Goal: Task Accomplishment & Management: Complete application form

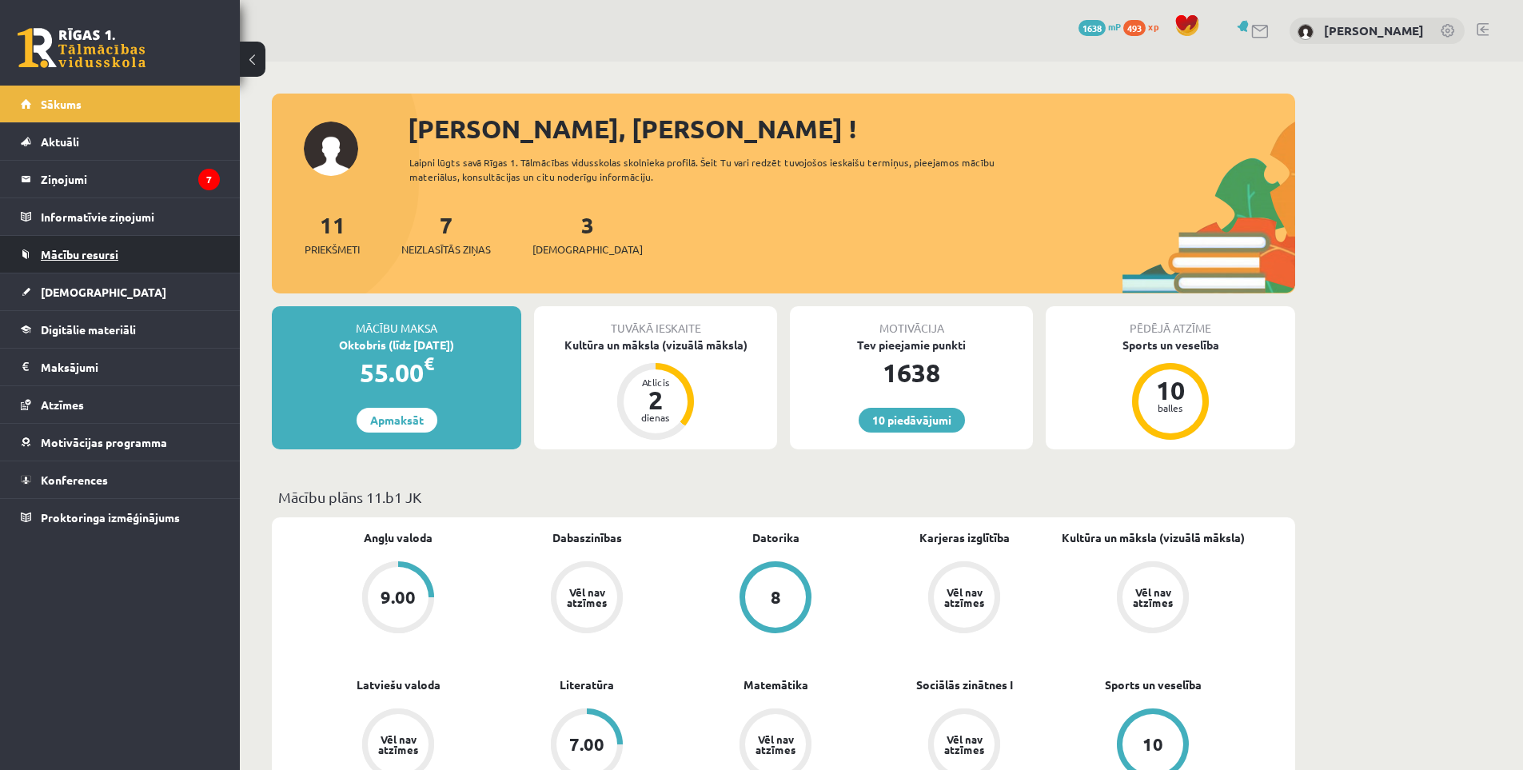
click at [61, 271] on link "Mācību resursi" at bounding box center [120, 254] width 199 height 37
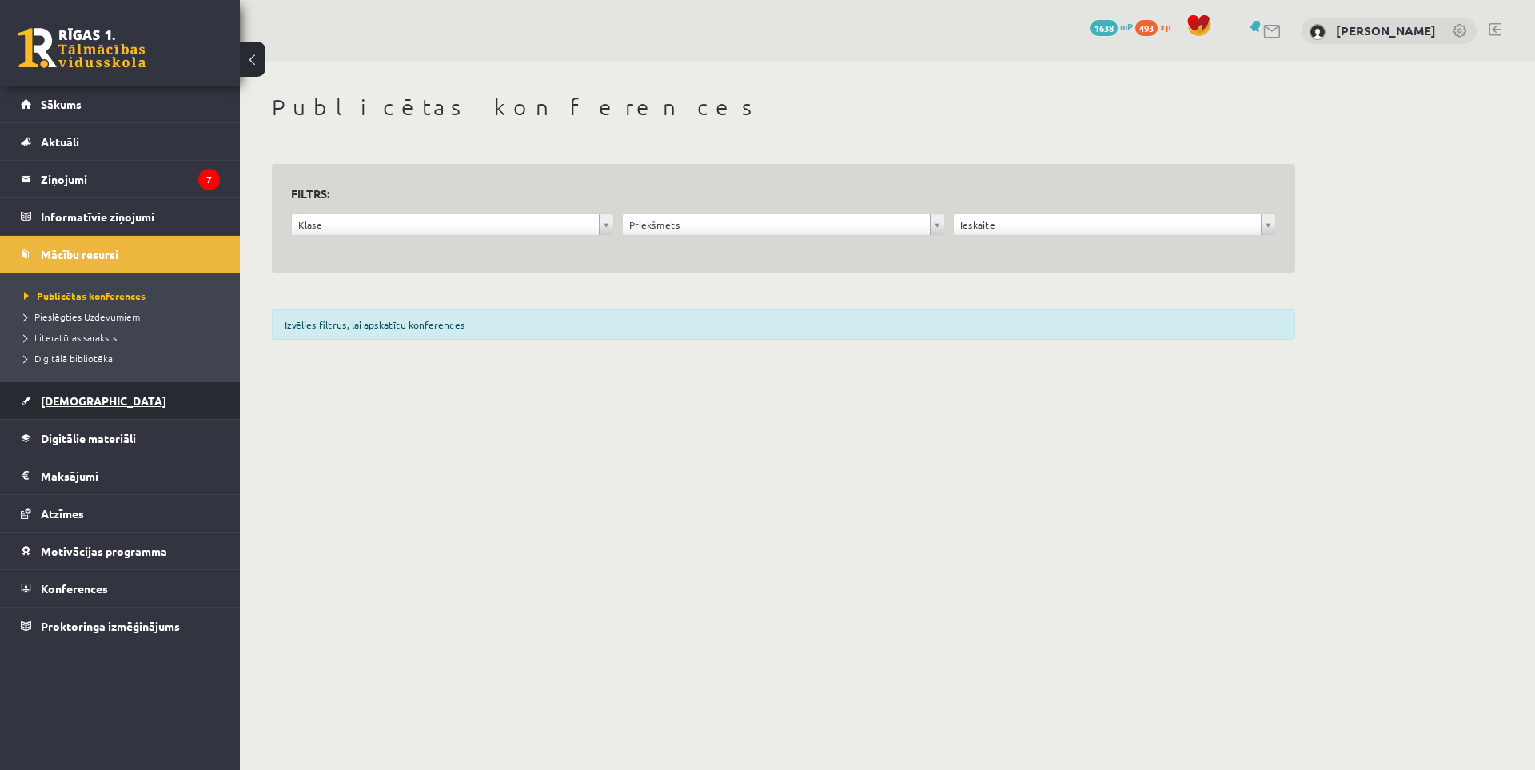
click at [54, 409] on link "[DEMOGRAPHIC_DATA]" at bounding box center [120, 400] width 199 height 37
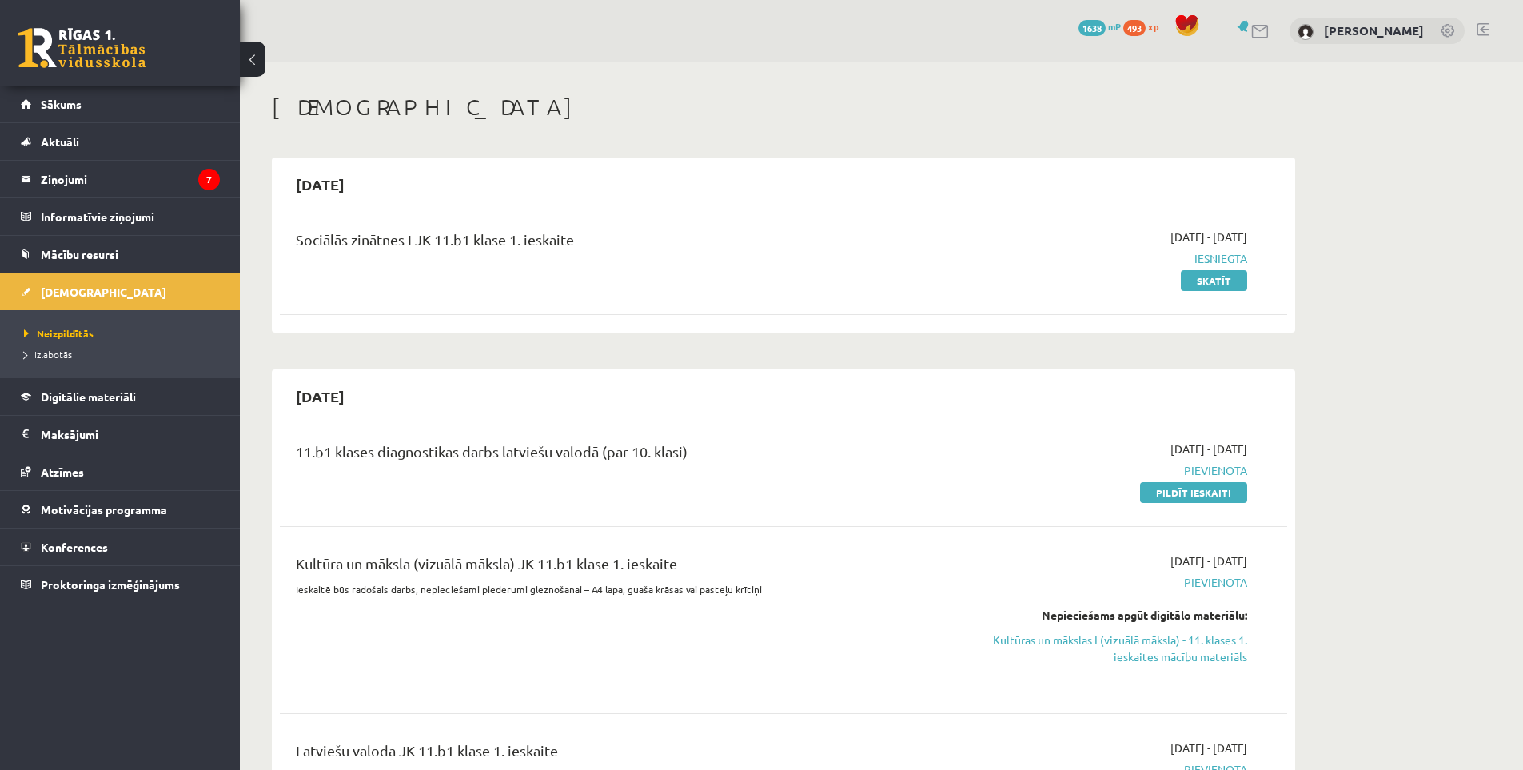
click at [513, 457] on div "11.b1 klases diagnostikas darbs latviešu valodā (par 10. klasi)" at bounding box center [609, 455] width 626 height 30
click at [492, 489] on div "11.b1 klases diagnostikas darbs latviešu valodā (par 10. klasi)" at bounding box center [609, 470] width 650 height 60
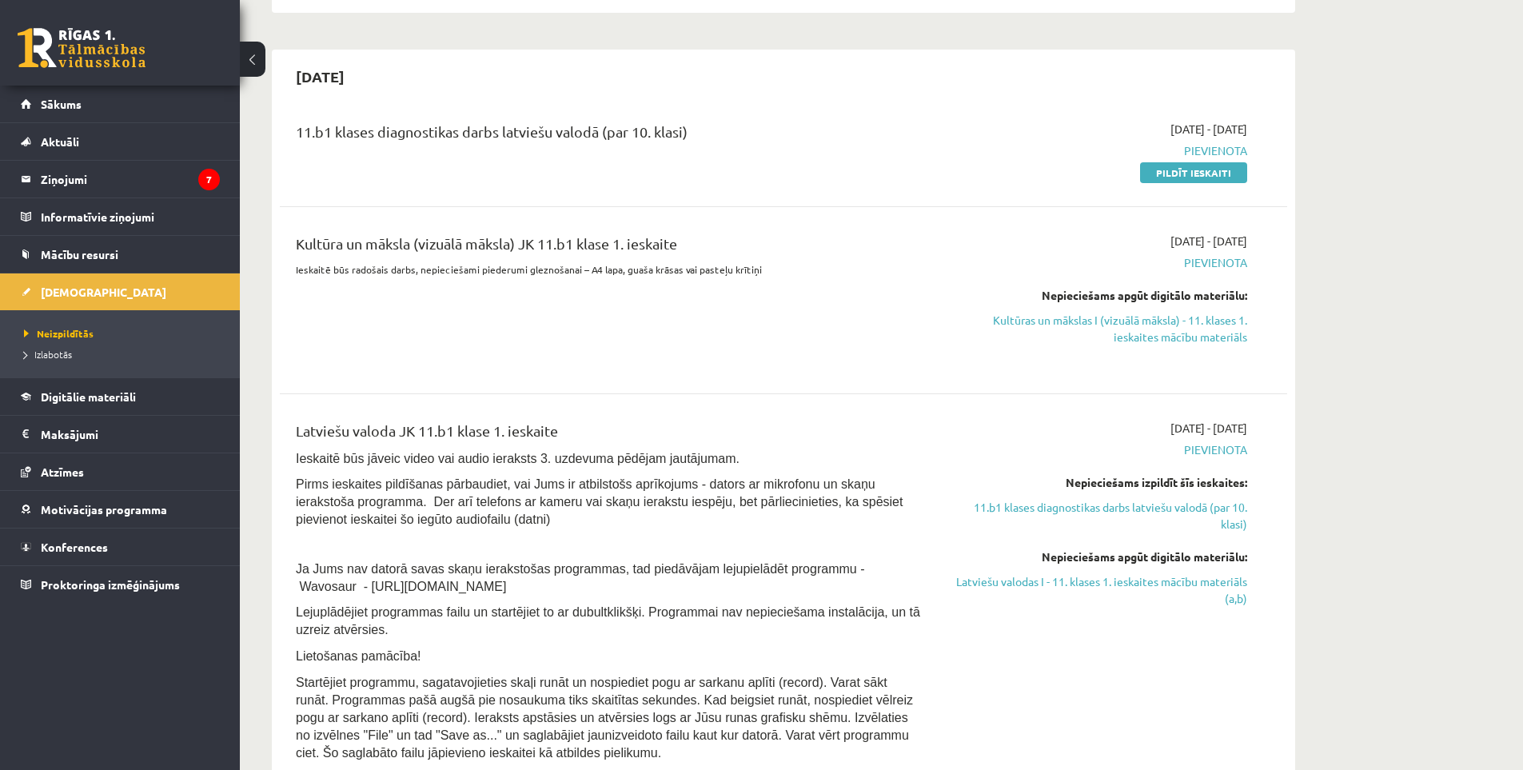
scroll to position [160, 0]
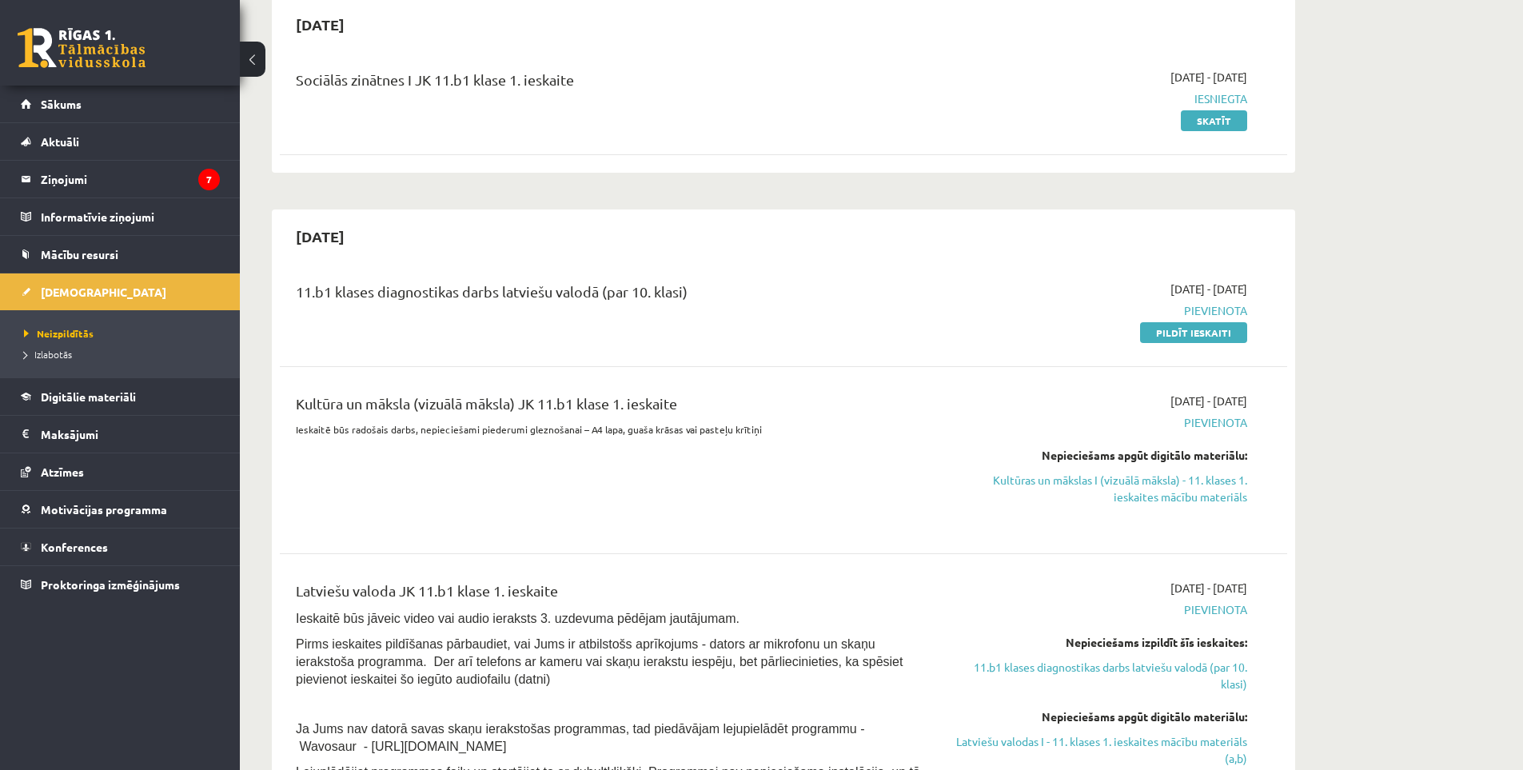
click at [484, 309] on div "11.b1 klases diagnostikas darbs latviešu valodā (par 10. klasi)" at bounding box center [609, 296] width 626 height 30
click at [484, 304] on div "11.b1 klases diagnostikas darbs latviešu valodā (par 10. klasi)" at bounding box center [609, 296] width 626 height 30
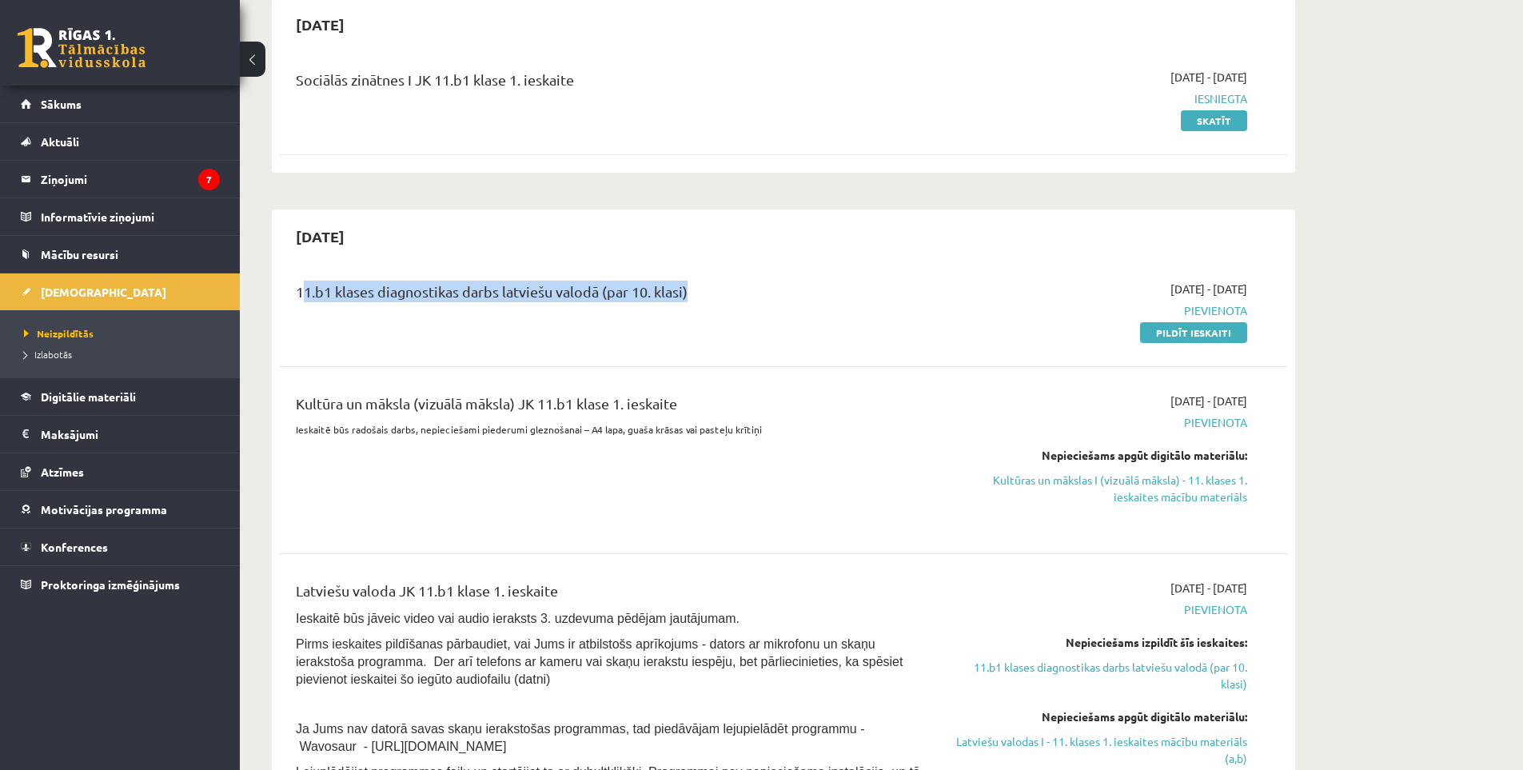
click at [484, 304] on div "11.b1 klases diagnostikas darbs latviešu valodā (par 10. klasi)" at bounding box center [609, 296] width 626 height 30
click at [470, 328] on div "11.b1 klases diagnostikas darbs latviešu valodā (par 10. klasi)" at bounding box center [609, 311] width 650 height 60
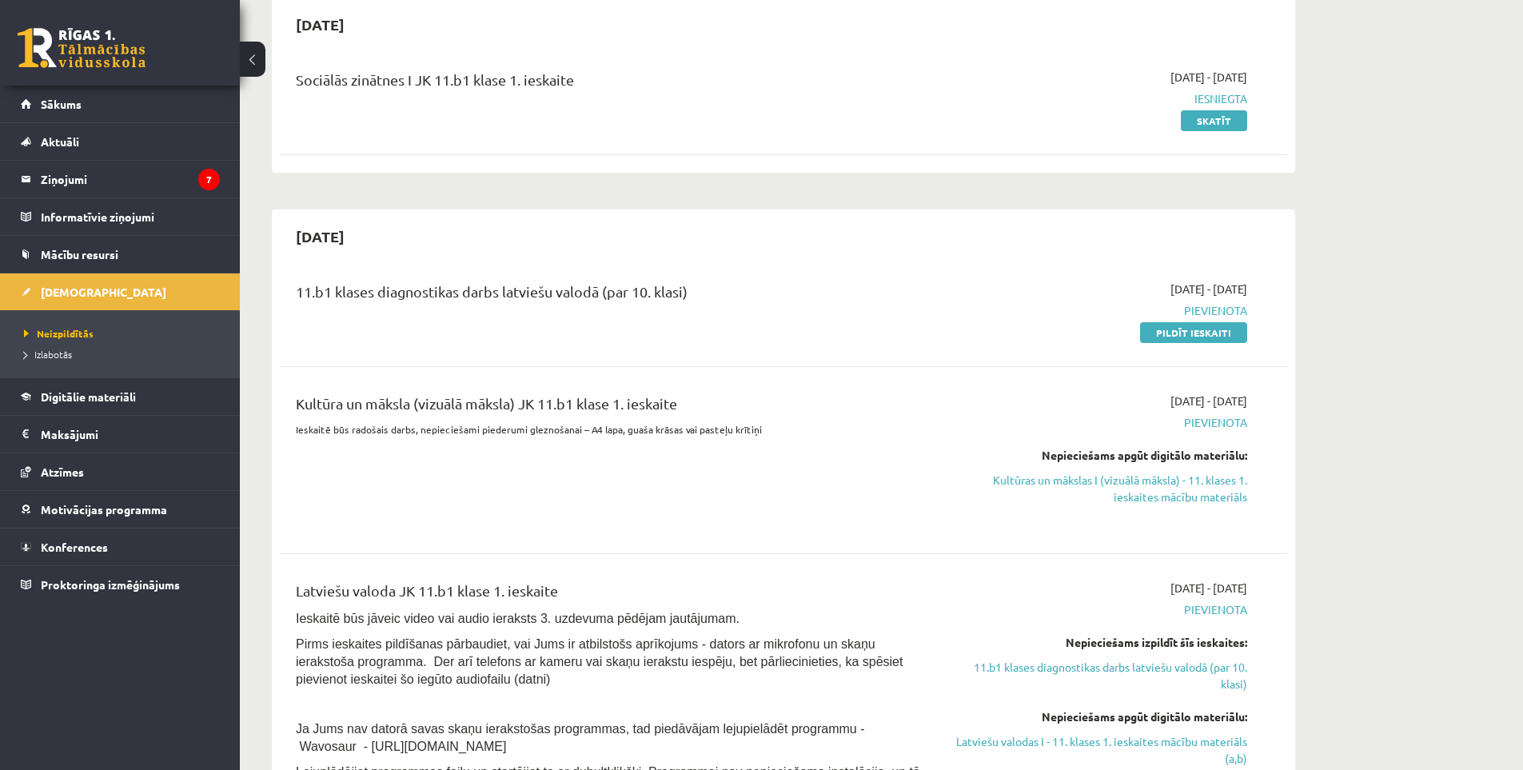
click at [1153, 321] on div "2025-10-01 - 2025-10-15 Pievienota Pildīt ieskaiti" at bounding box center [1096, 311] width 325 height 60
click at [1160, 327] on link "Pildīt ieskaiti" at bounding box center [1193, 332] width 107 height 21
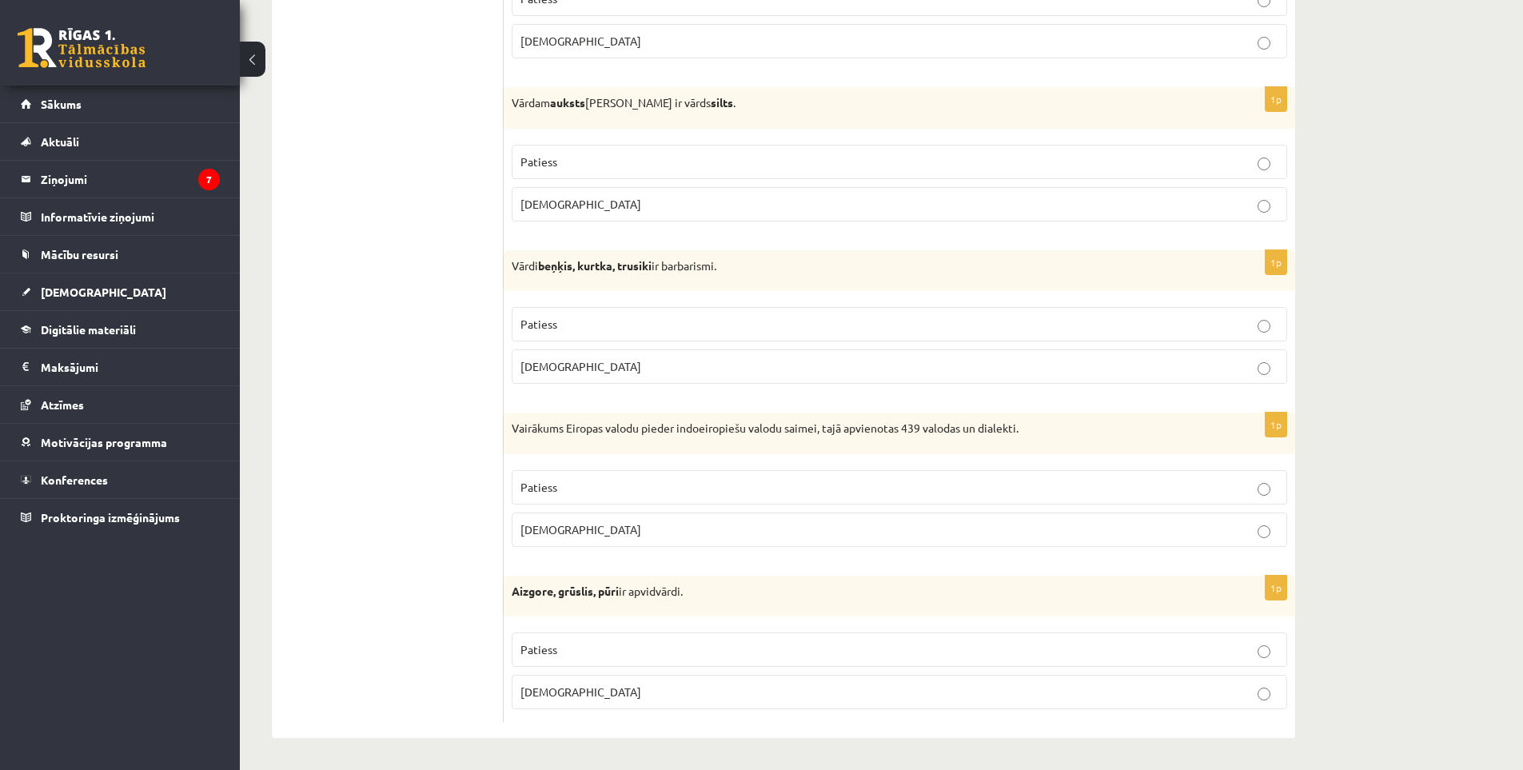
drag, startPoint x: 398, startPoint y: 543, endPoint x: 398, endPoint y: 793, distance: 250.2
drag, startPoint x: 337, startPoint y: 620, endPoint x: 329, endPoint y: 764, distance: 144.1
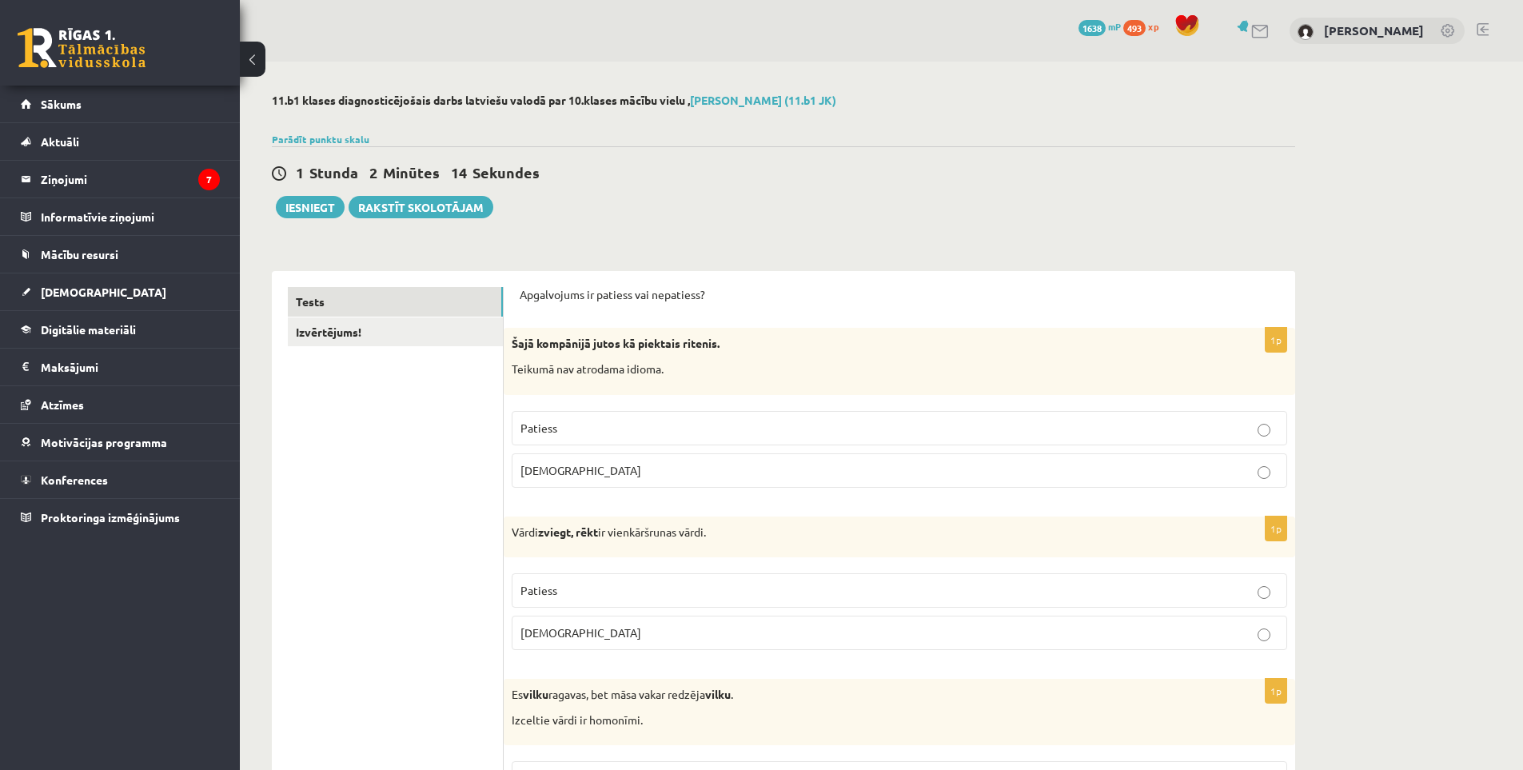
drag, startPoint x: 316, startPoint y: 110, endPoint x: 366, endPoint y: 150, distance: 64.8
click at [338, 321] on link "Izvērtējums!" at bounding box center [395, 332] width 215 height 30
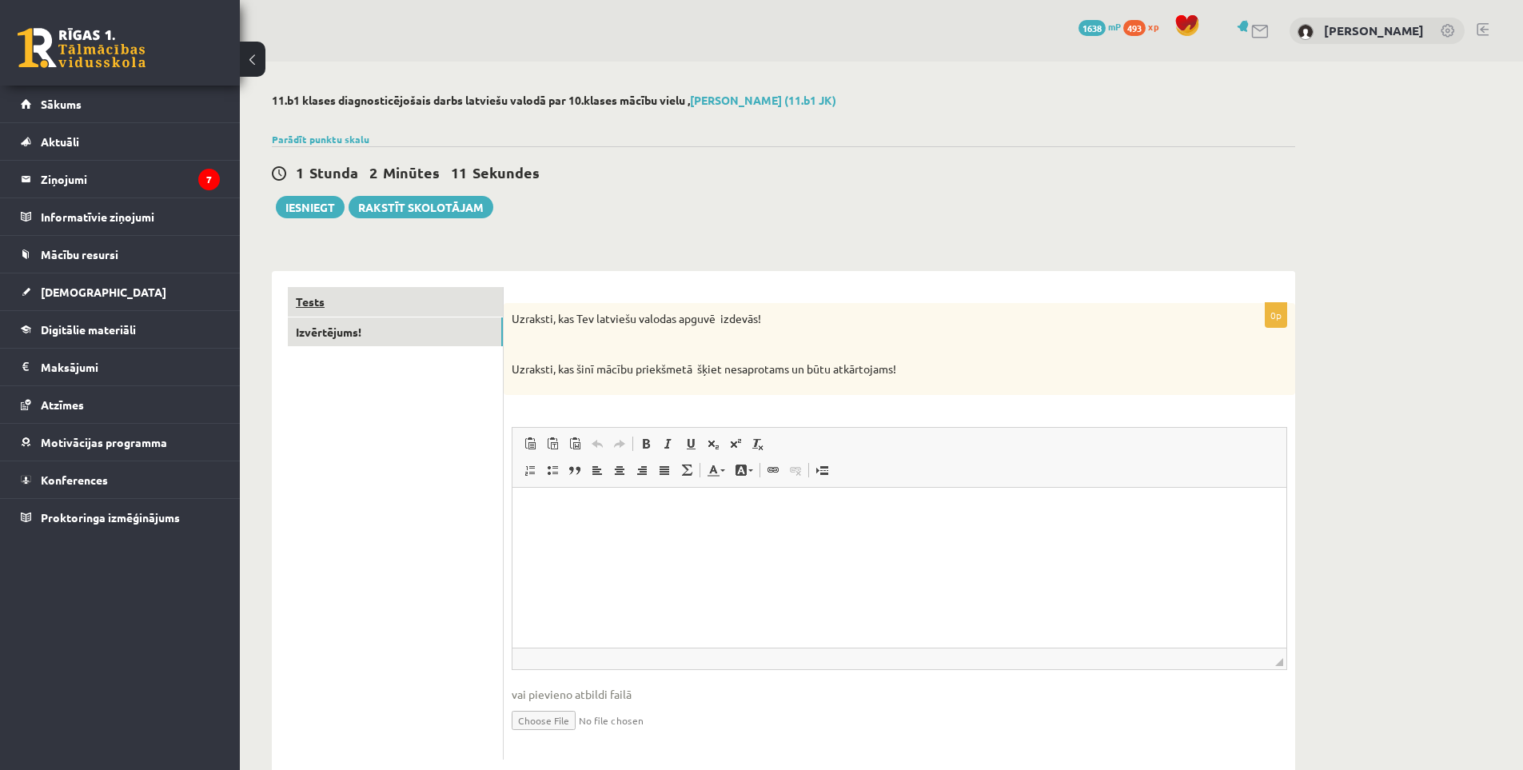
click at [392, 292] on link "Tests" at bounding box center [395, 302] width 215 height 30
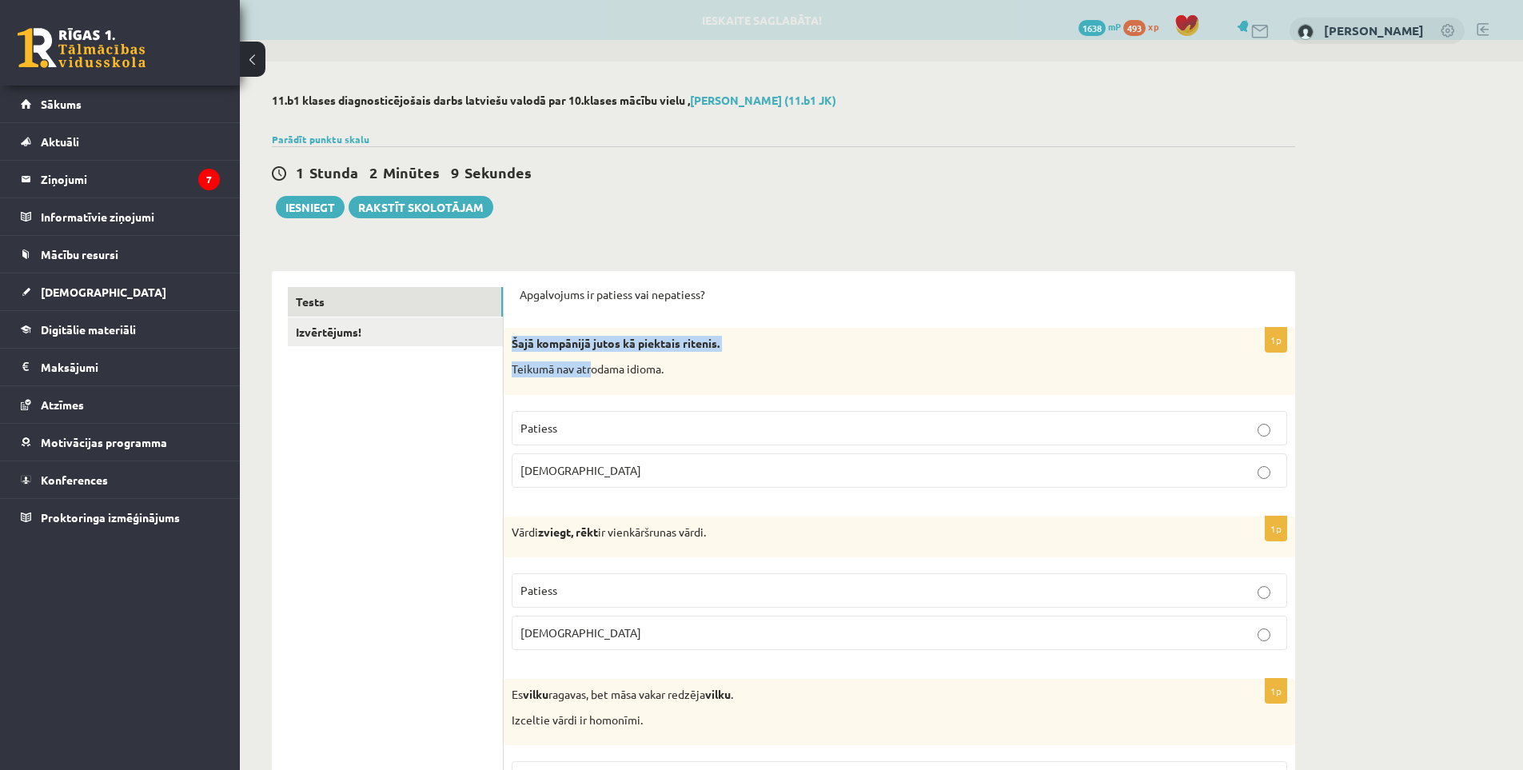
drag, startPoint x: 505, startPoint y: 337, endPoint x: 576, endPoint y: 322, distance: 72.6
click at [591, 384] on div "Šajā kompānijā jutos kā piektais ritenis. Teikumā nav atrodama idioma." at bounding box center [899, 361] width 791 height 66
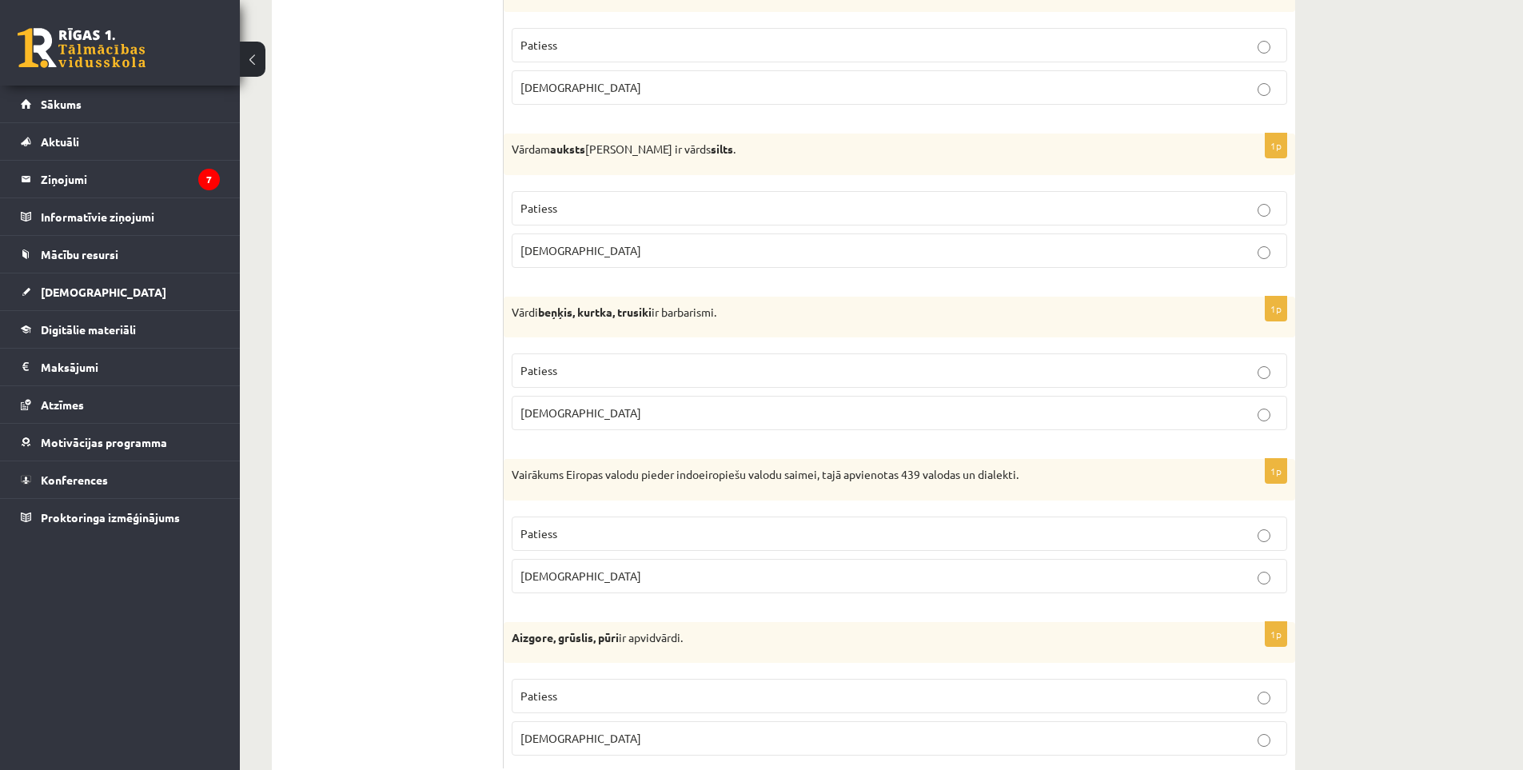
scroll to position [4523, 0]
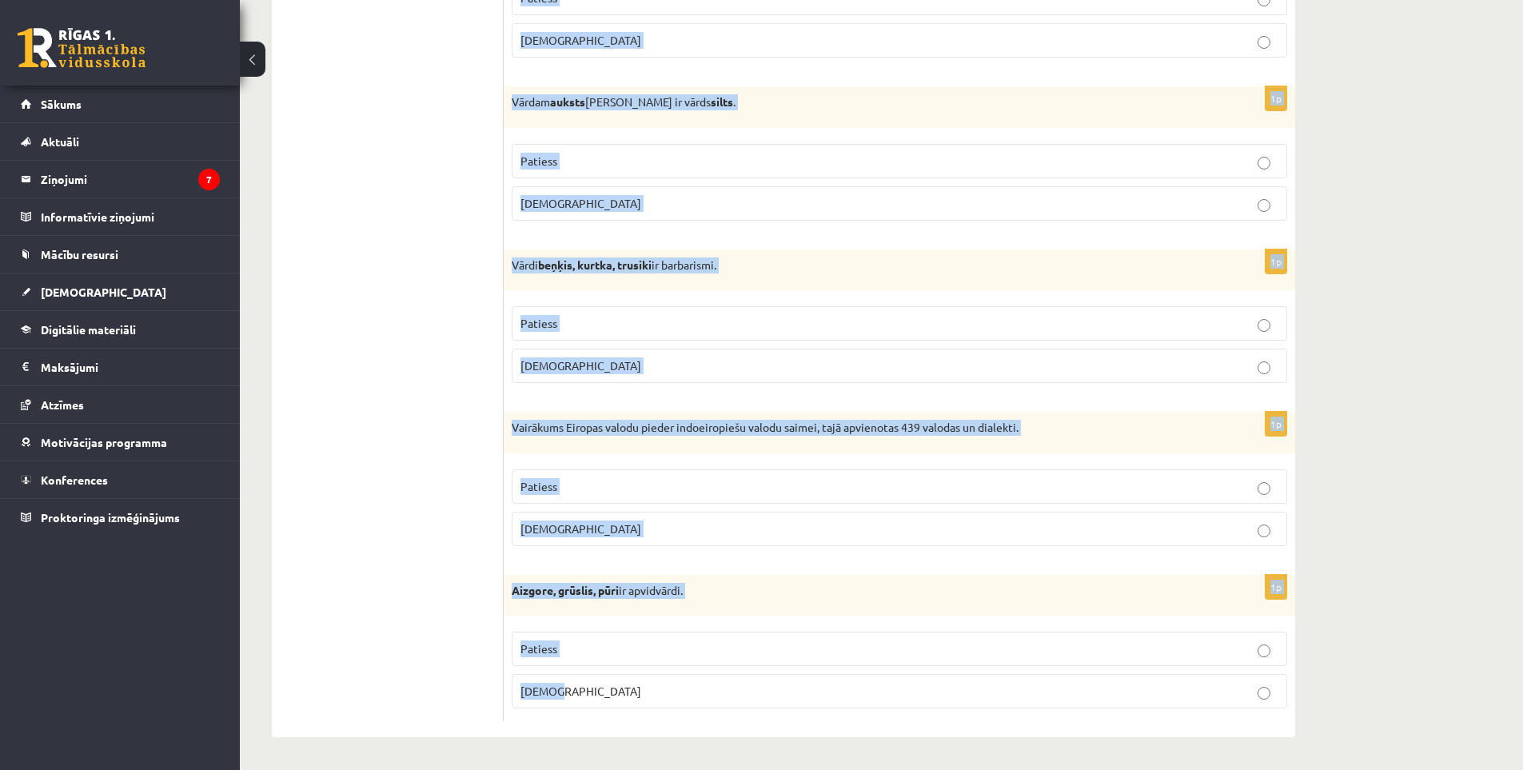
drag, startPoint x: 514, startPoint y: 281, endPoint x: 738, endPoint y: 710, distance: 483.4
copy form "Loremipsumd si ametcon adi elitseddo? 4e Temp incididun utlab et dolorema aliqu…"
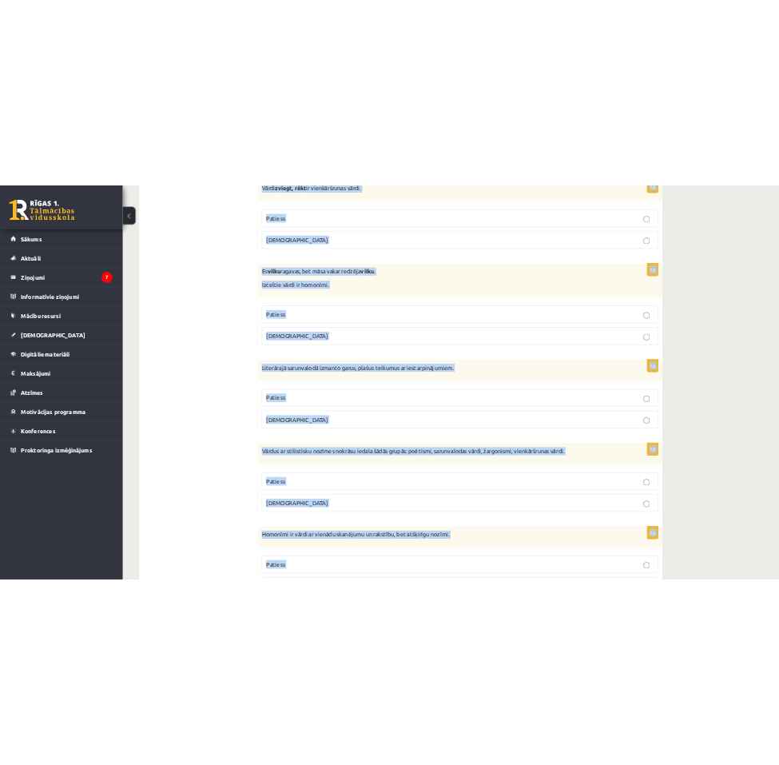
scroll to position [127, 0]
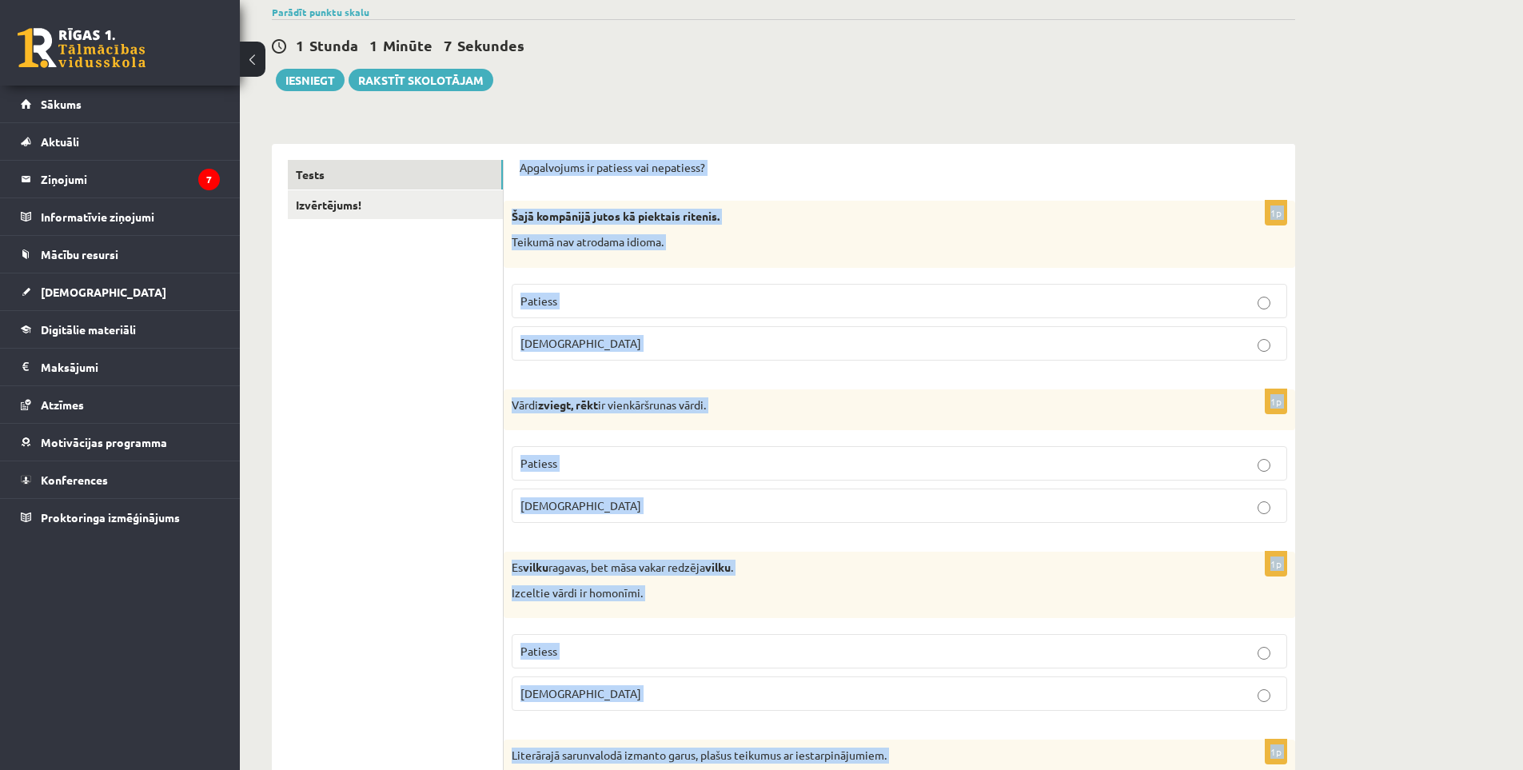
drag, startPoint x: 580, startPoint y: 668, endPoint x: 519, endPoint y: 166, distance: 505.7
copy form "Loremipsumd si ametcon adi elitseddo? 4e Temp incididun utlab et dolorema aliqu…"
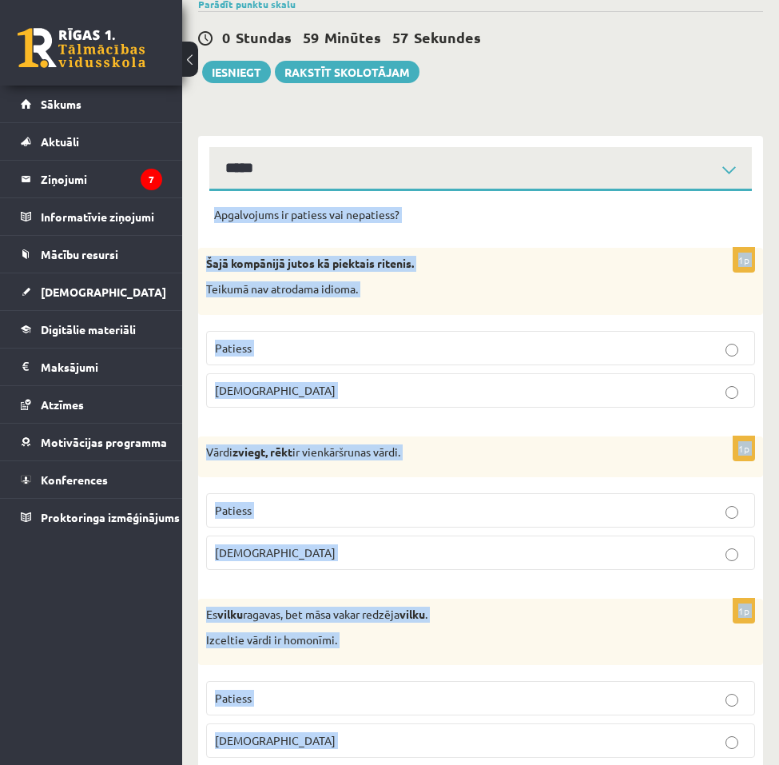
click at [454, 223] on p "Apgalvojums ir patiess vai nepatiess?" at bounding box center [480, 215] width 533 height 16
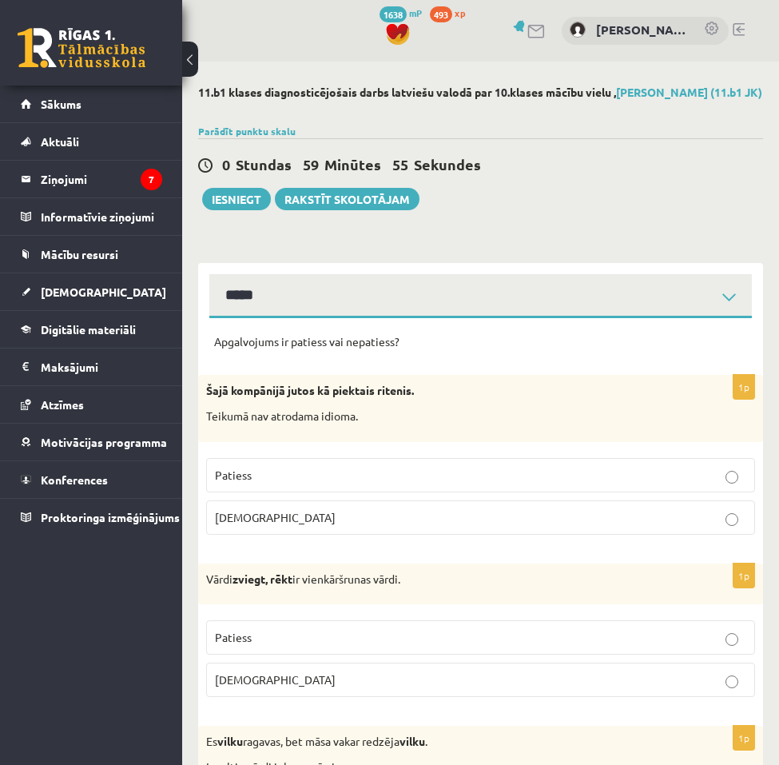
scroll to position [80, 0]
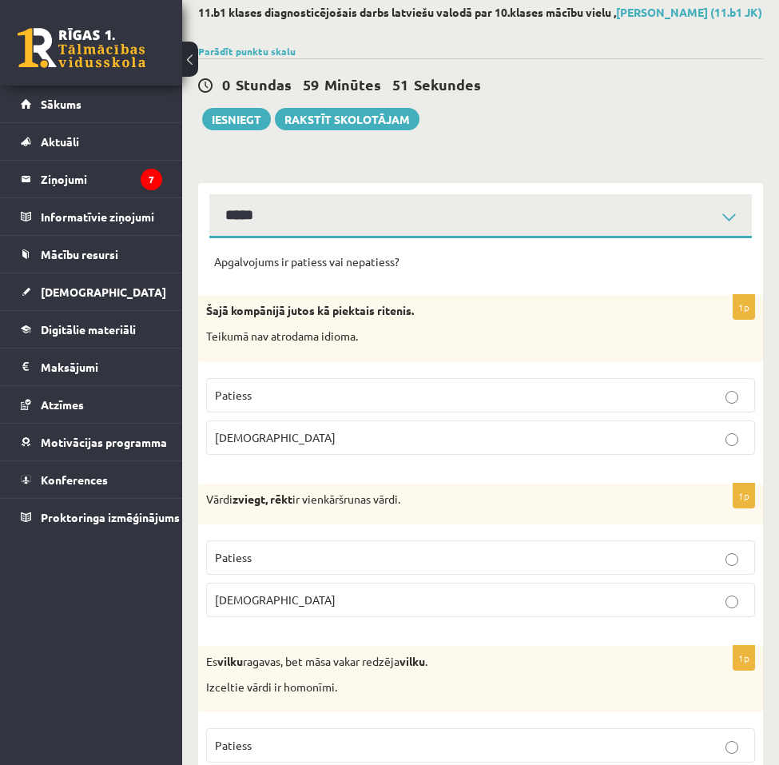
click at [298, 444] on p "[DEMOGRAPHIC_DATA]" at bounding box center [481, 437] width 532 height 17
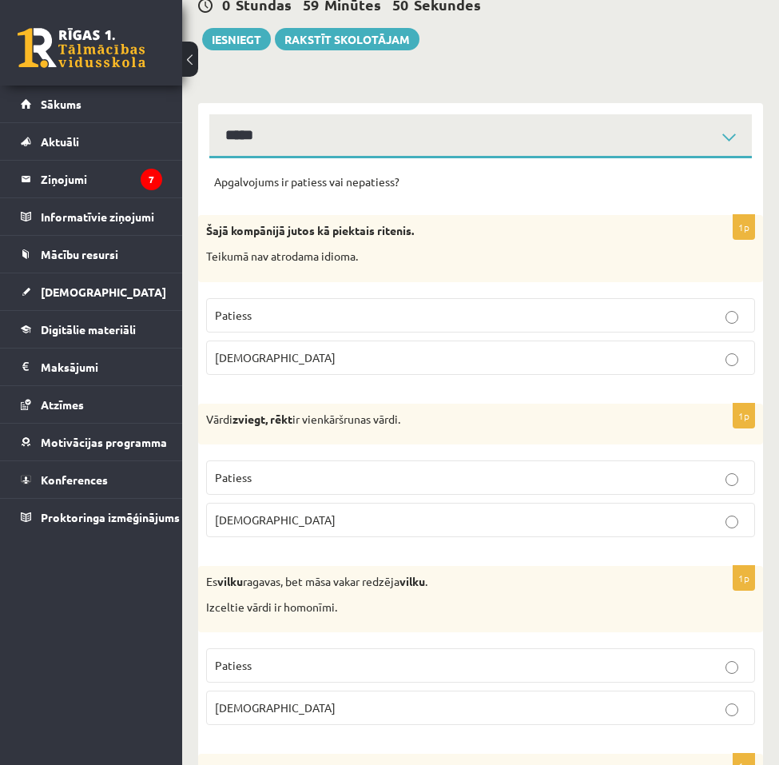
click at [318, 528] on p "[DEMOGRAPHIC_DATA]" at bounding box center [481, 520] width 532 height 17
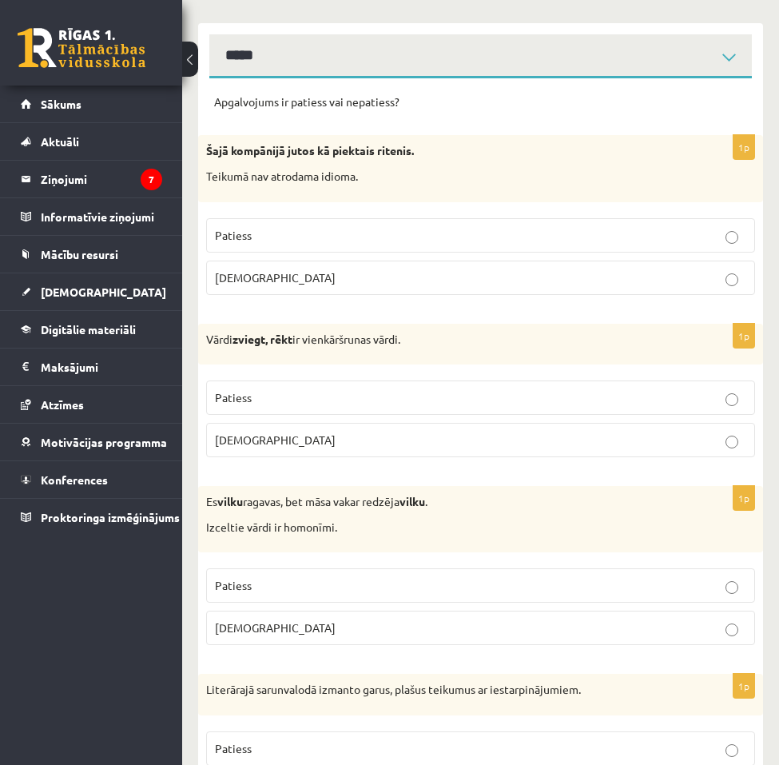
scroll to position [320, 0]
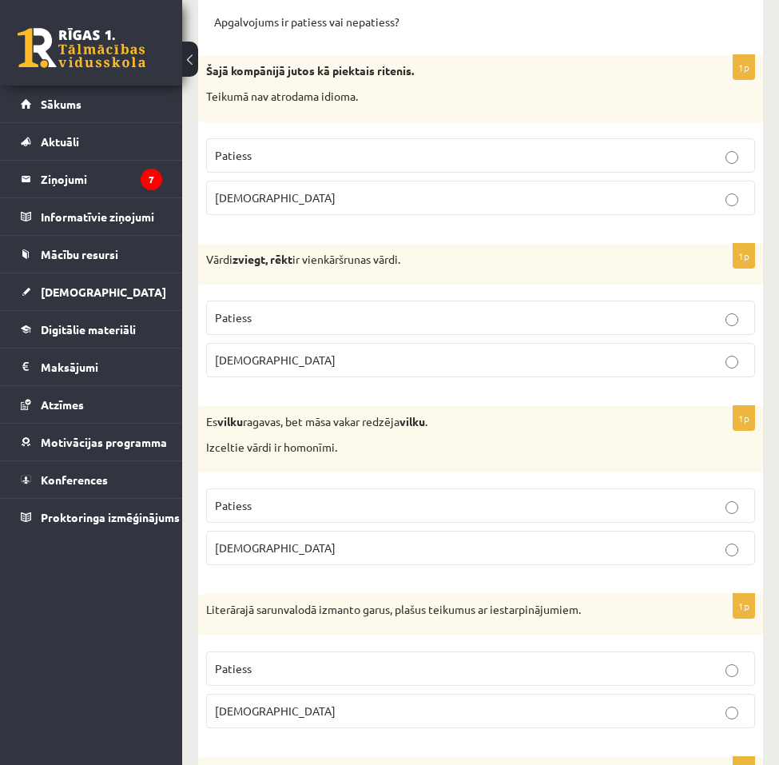
click at [293, 514] on p "Patiess" at bounding box center [481, 505] width 532 height 17
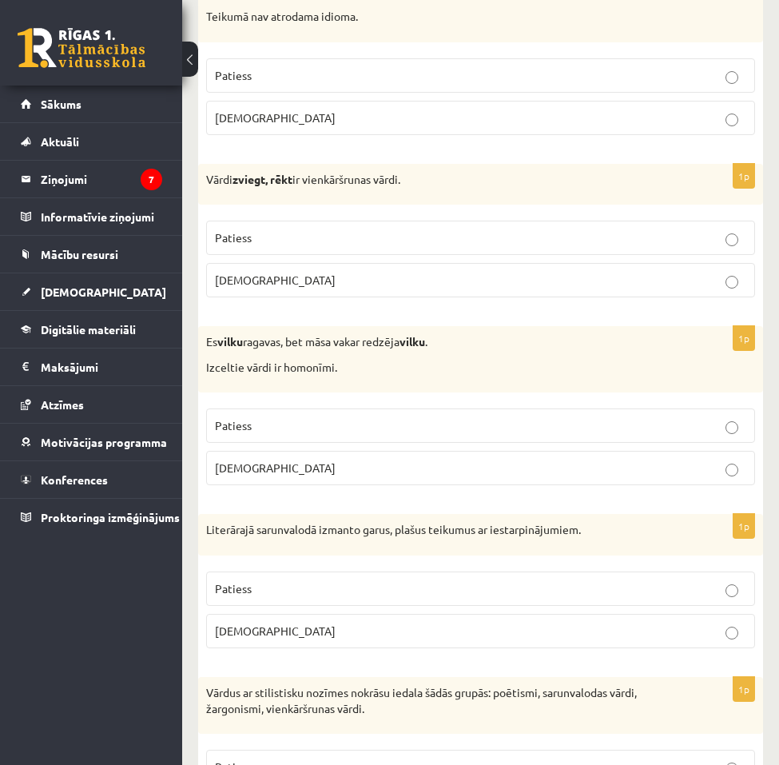
scroll to position [480, 0]
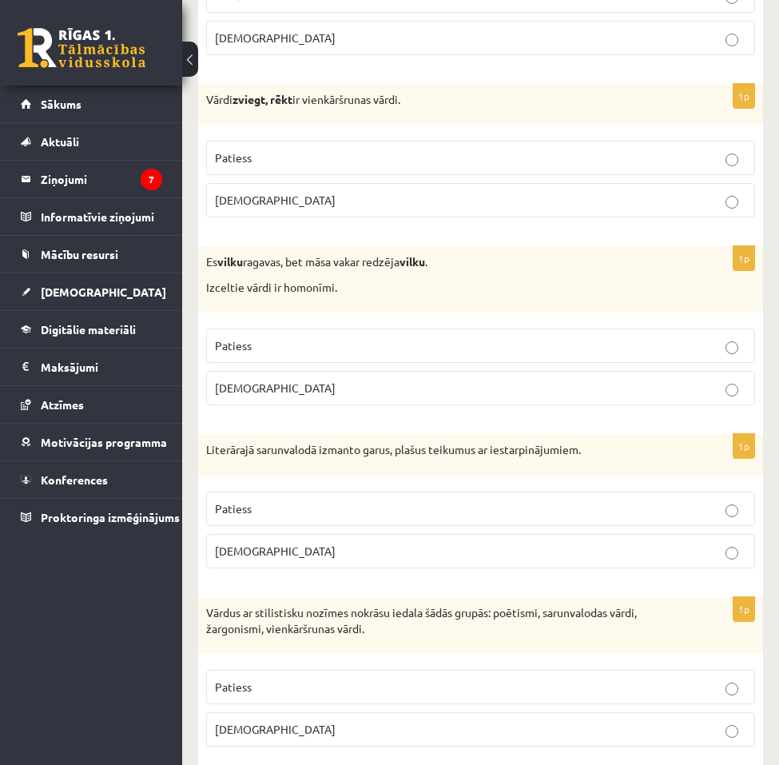
click at [271, 560] on p "[DEMOGRAPHIC_DATA]" at bounding box center [481, 551] width 532 height 17
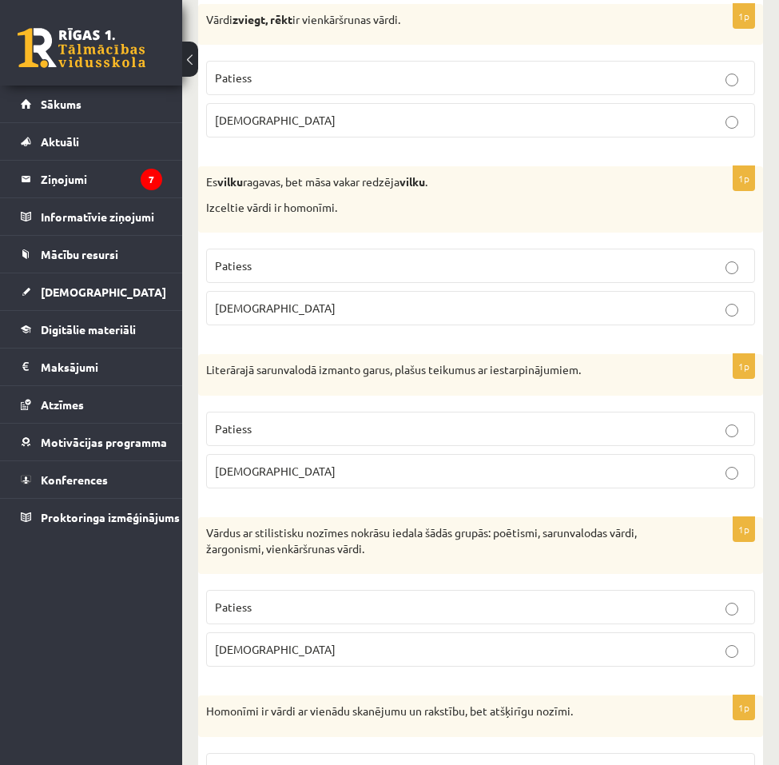
scroll to position [639, 0]
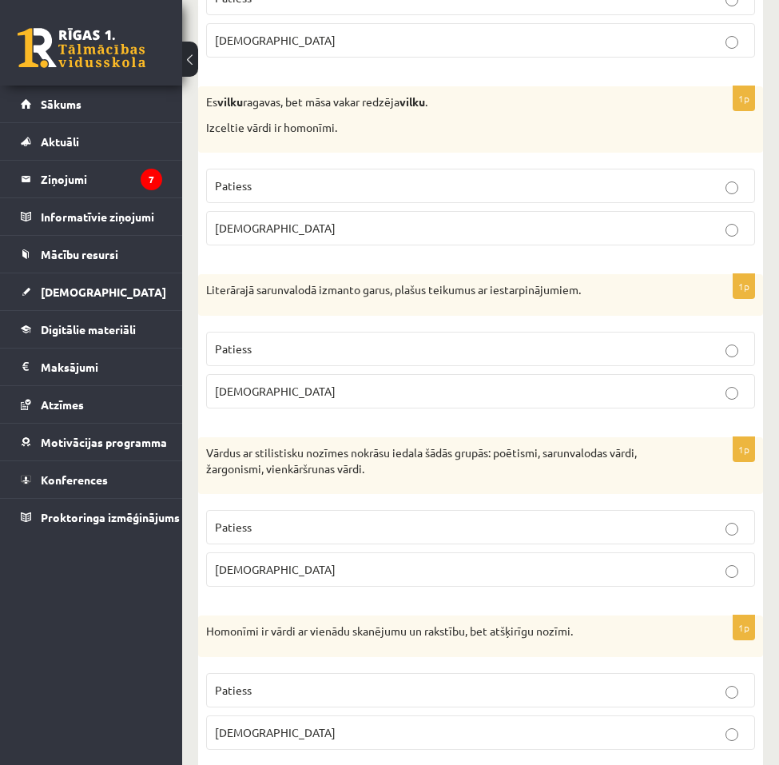
click at [296, 536] on p "Patiess" at bounding box center [481, 527] width 532 height 17
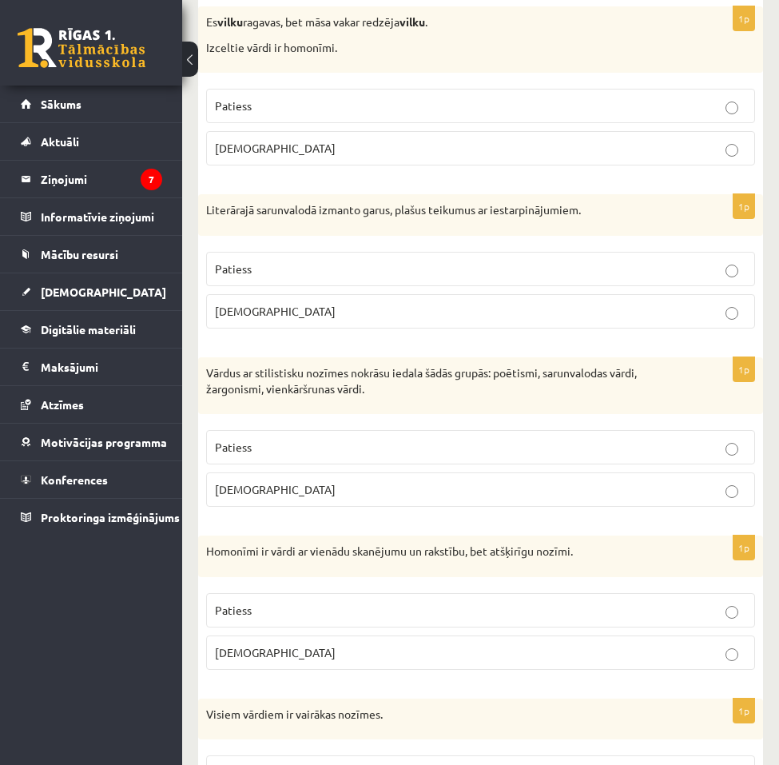
click at [289, 619] on p "Patiess" at bounding box center [481, 610] width 532 height 17
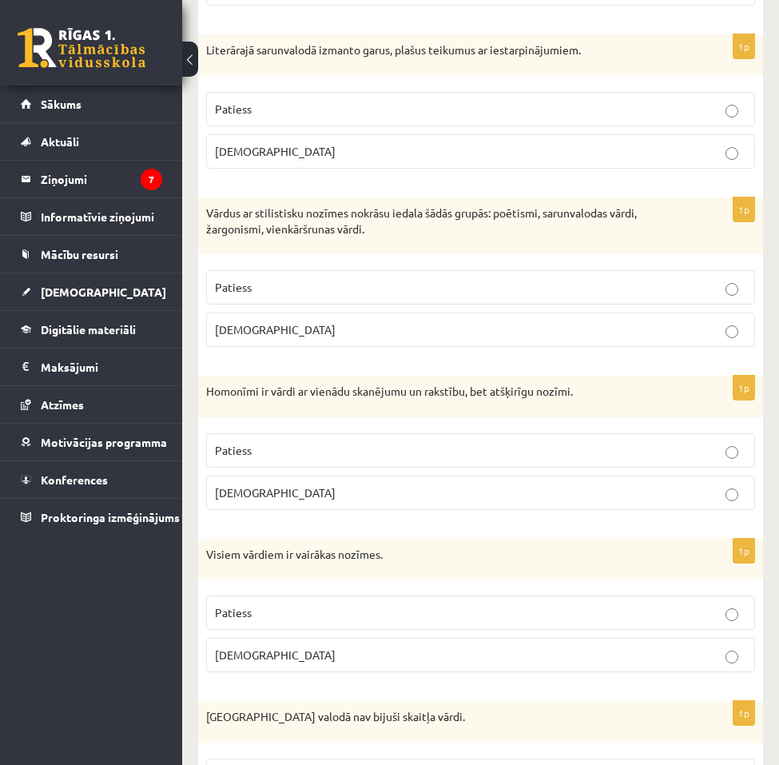
scroll to position [1039, 0]
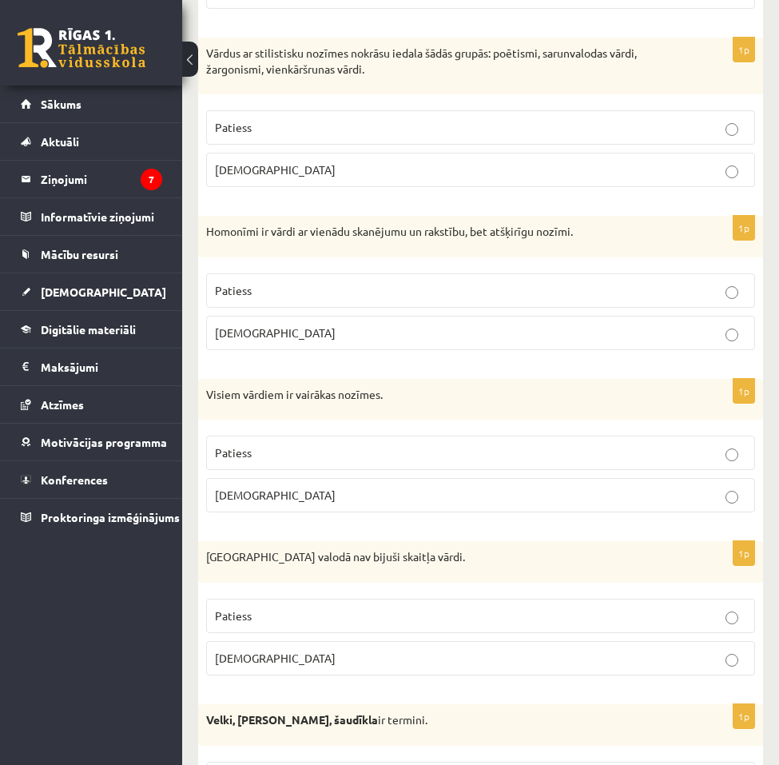
click at [301, 504] on p "[DEMOGRAPHIC_DATA]" at bounding box center [481, 495] width 532 height 17
click at [285, 633] on label "Patiess" at bounding box center [480, 616] width 549 height 34
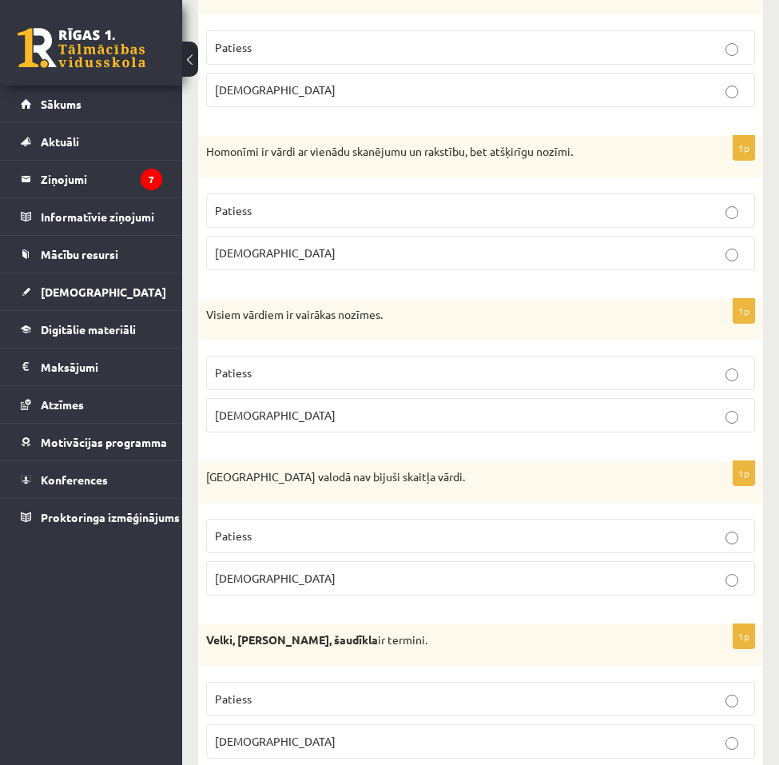
scroll to position [1199, 0]
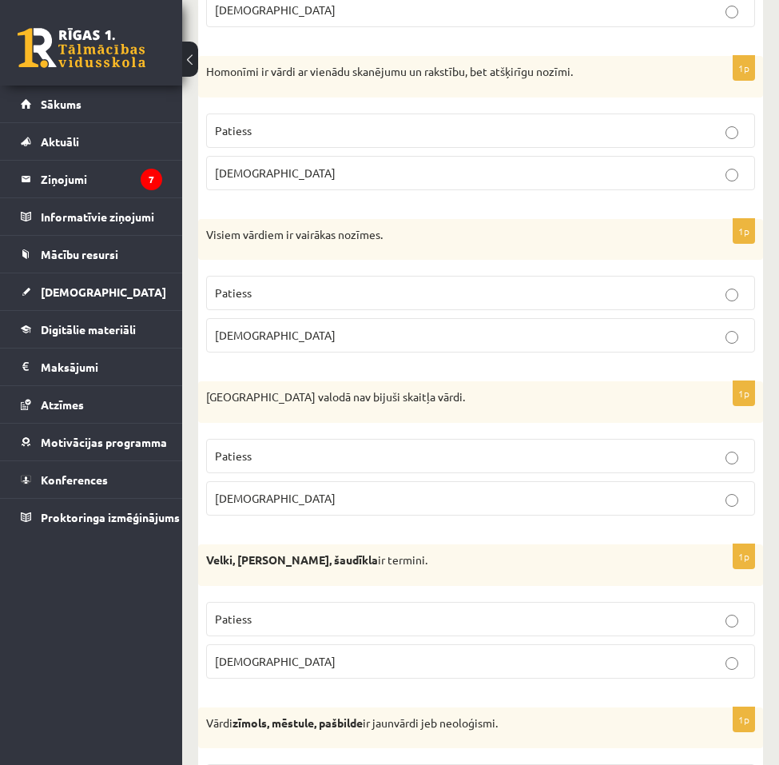
click at [277, 670] on p "[DEMOGRAPHIC_DATA]" at bounding box center [481, 661] width 532 height 17
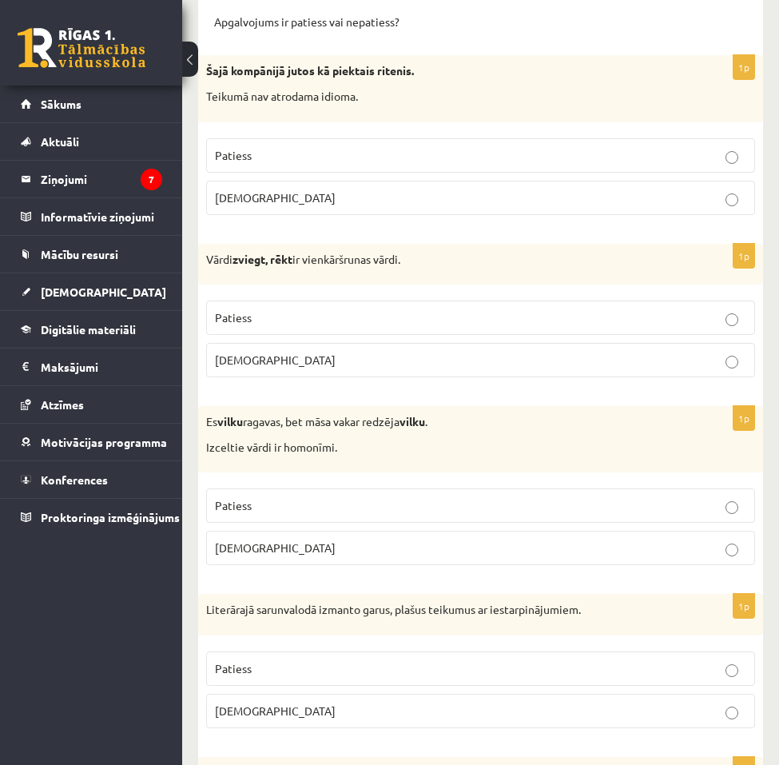
scroll to position [0, 0]
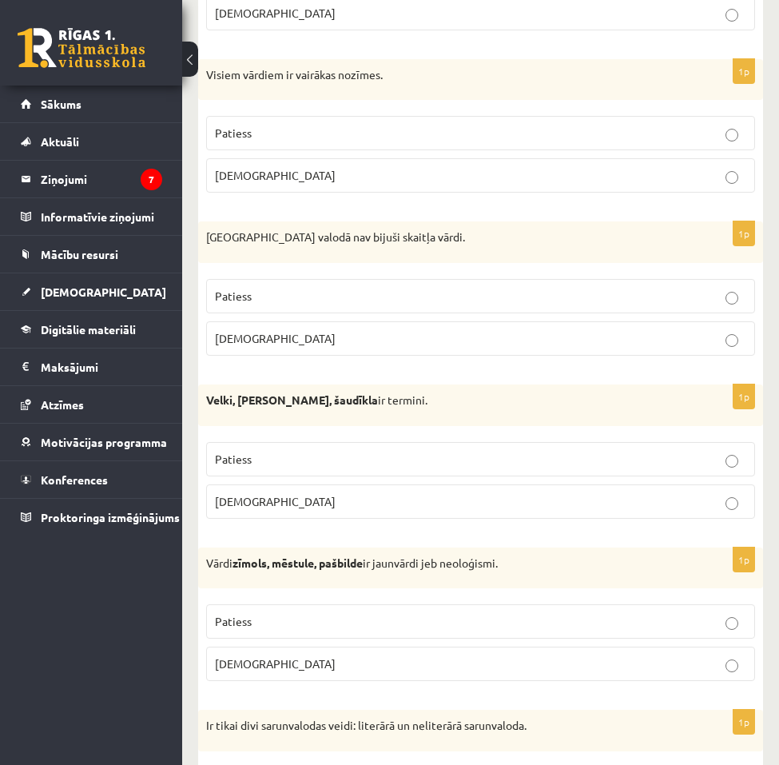
scroll to position [1519, 0]
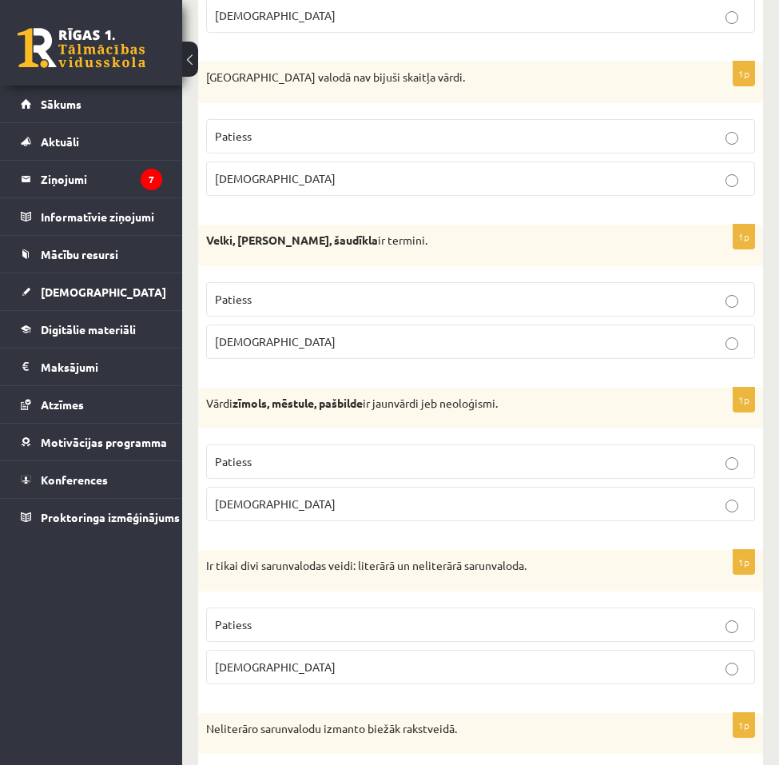
click at [355, 470] on p "Patiess" at bounding box center [481, 461] width 532 height 17
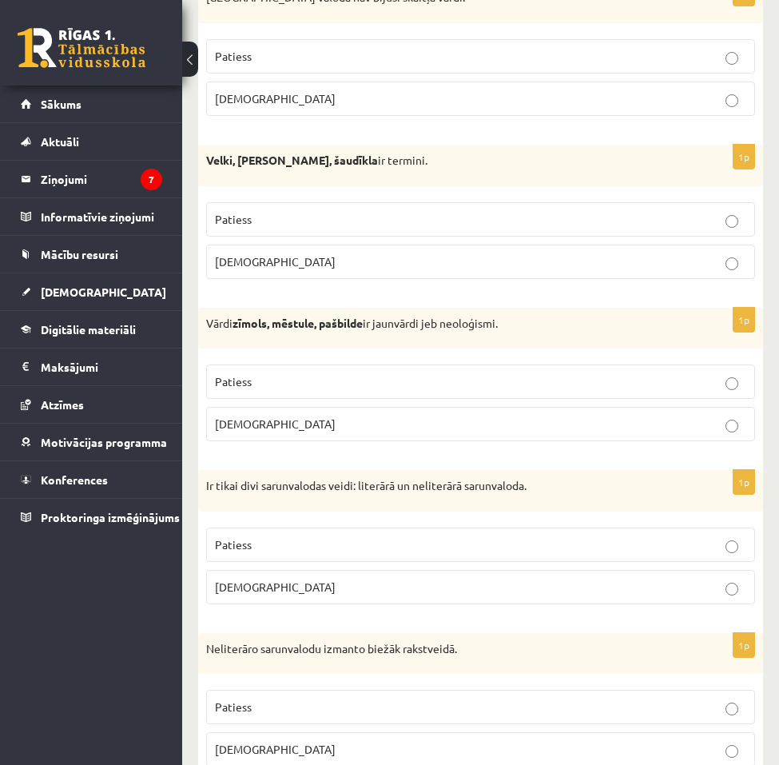
click at [319, 553] on p "Patiess" at bounding box center [481, 544] width 532 height 17
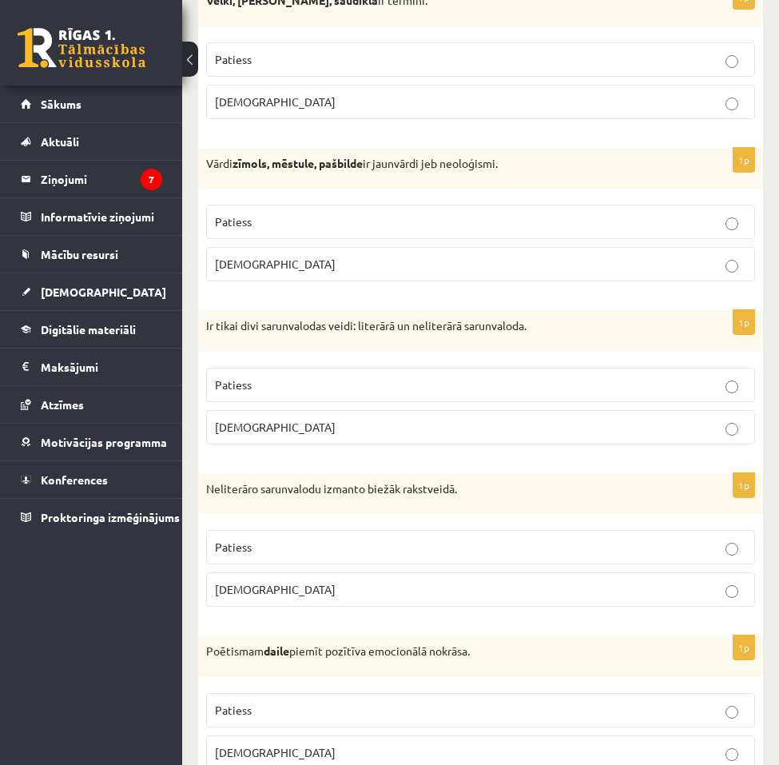
click at [285, 607] on label "[DEMOGRAPHIC_DATA]" at bounding box center [480, 589] width 549 height 34
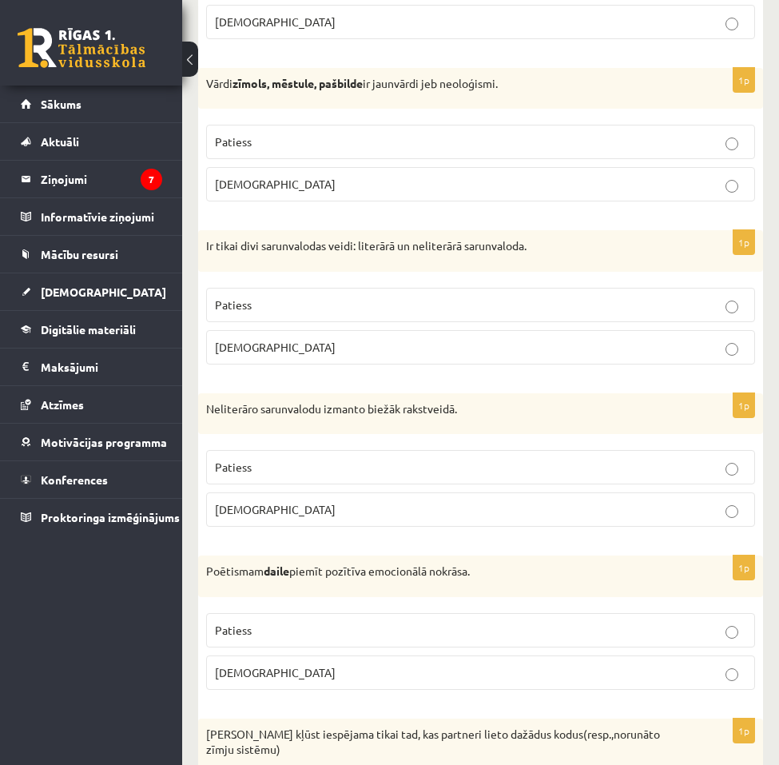
scroll to position [1918, 0]
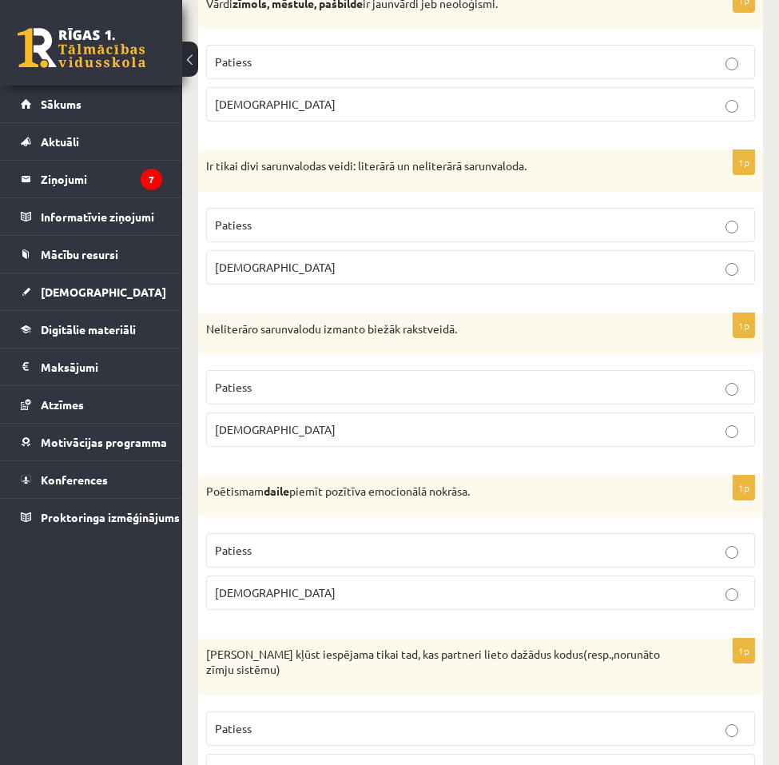
click at [305, 567] on label "Patiess" at bounding box center [480, 550] width 549 height 34
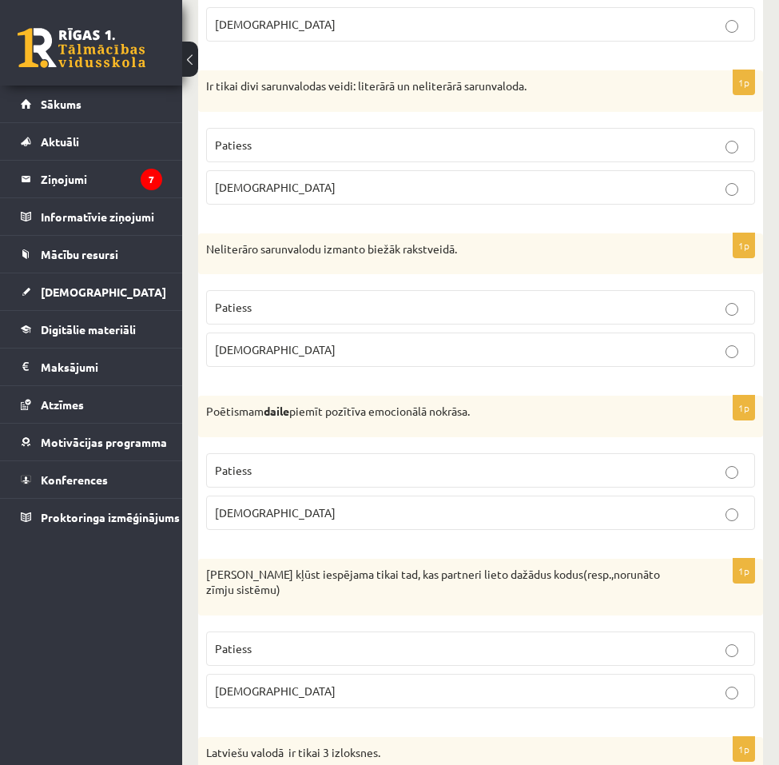
scroll to position [2078, 0]
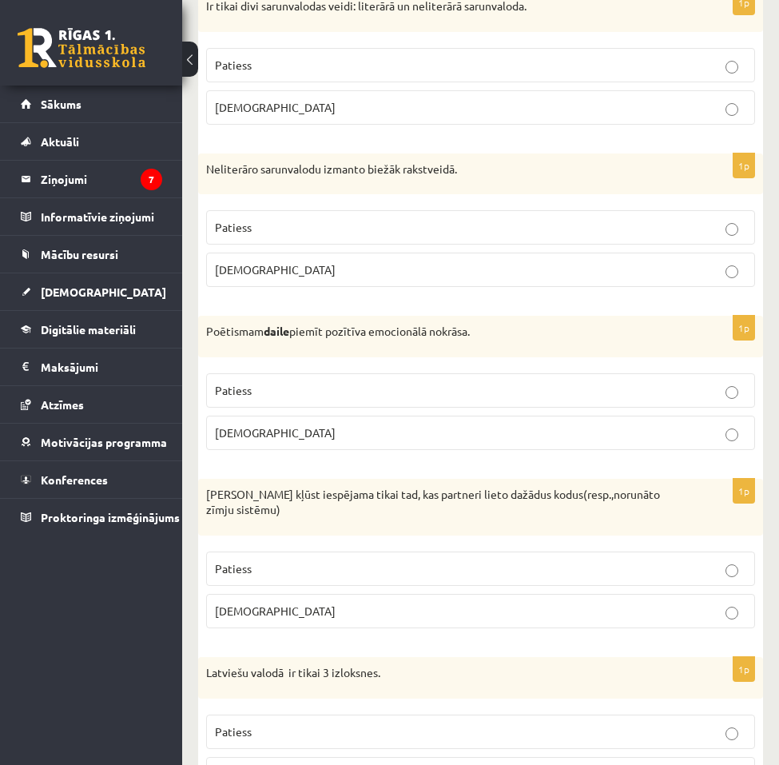
click at [267, 619] on p "[DEMOGRAPHIC_DATA]" at bounding box center [481, 611] width 532 height 17
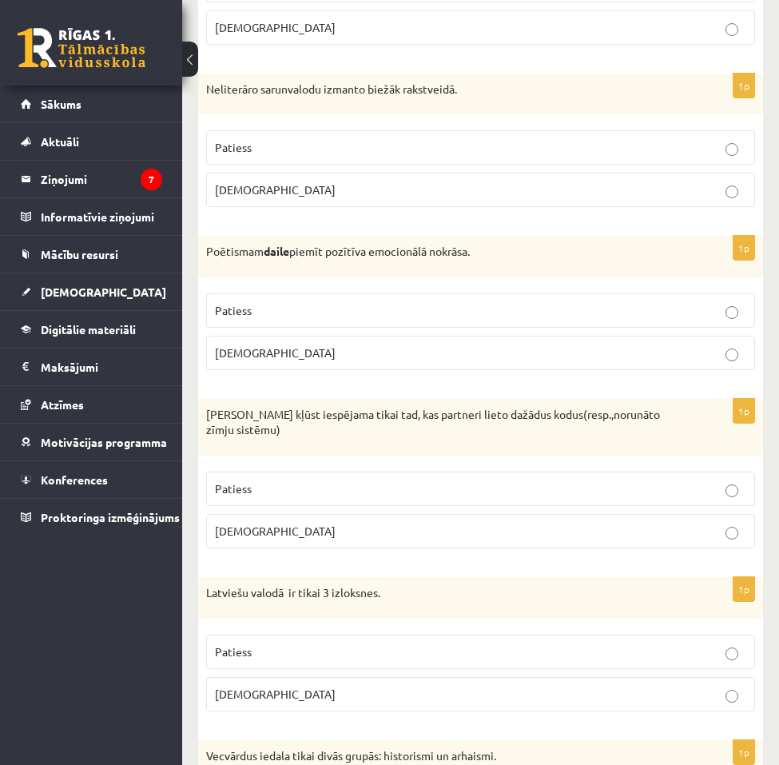
scroll to position [2238, 0]
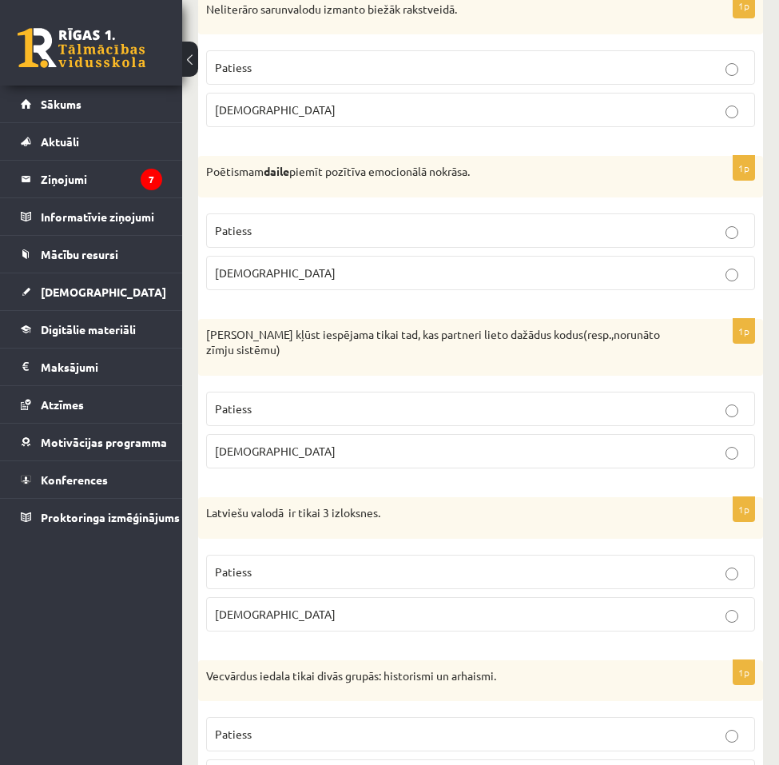
click at [284, 580] on p "Patiess" at bounding box center [481, 572] width 532 height 17
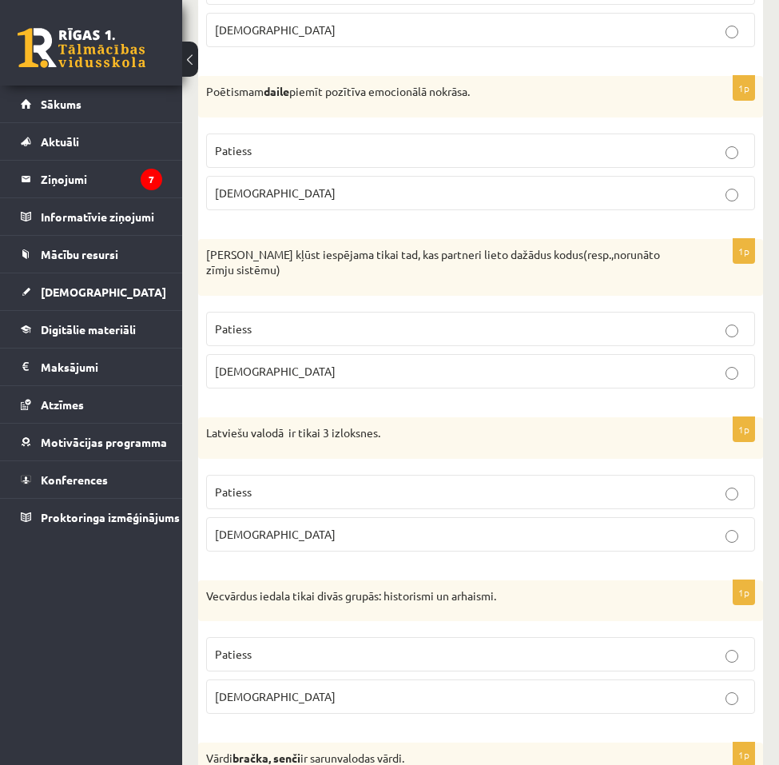
scroll to position [2398, 0]
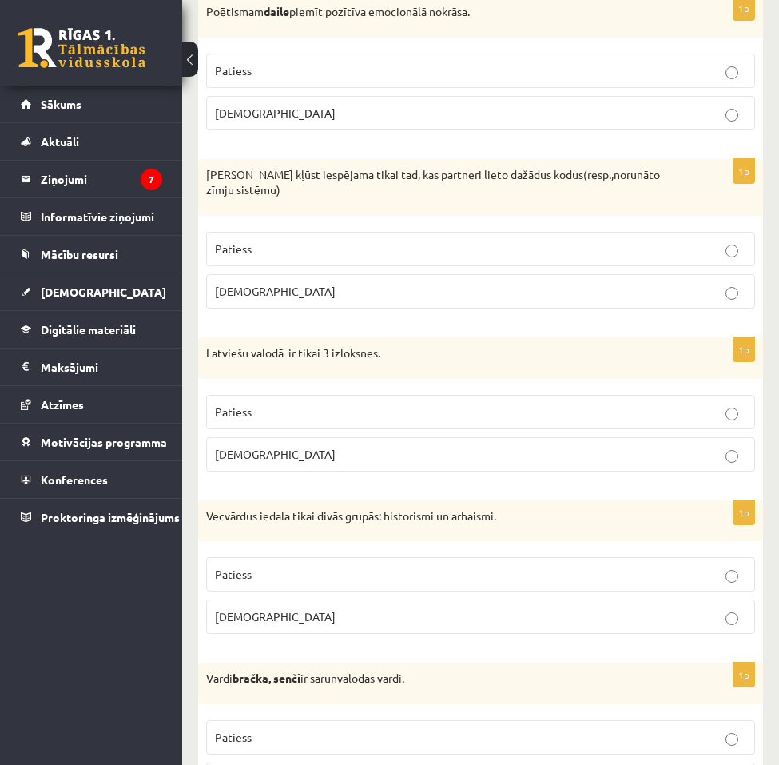
click at [293, 583] on p "Patiess" at bounding box center [481, 574] width 532 height 17
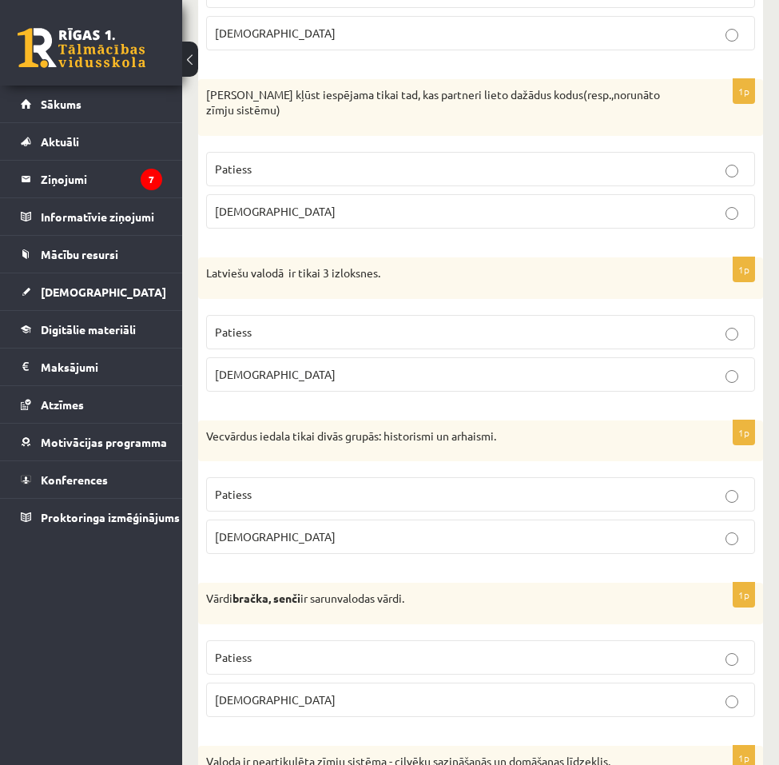
scroll to position [2558, 0]
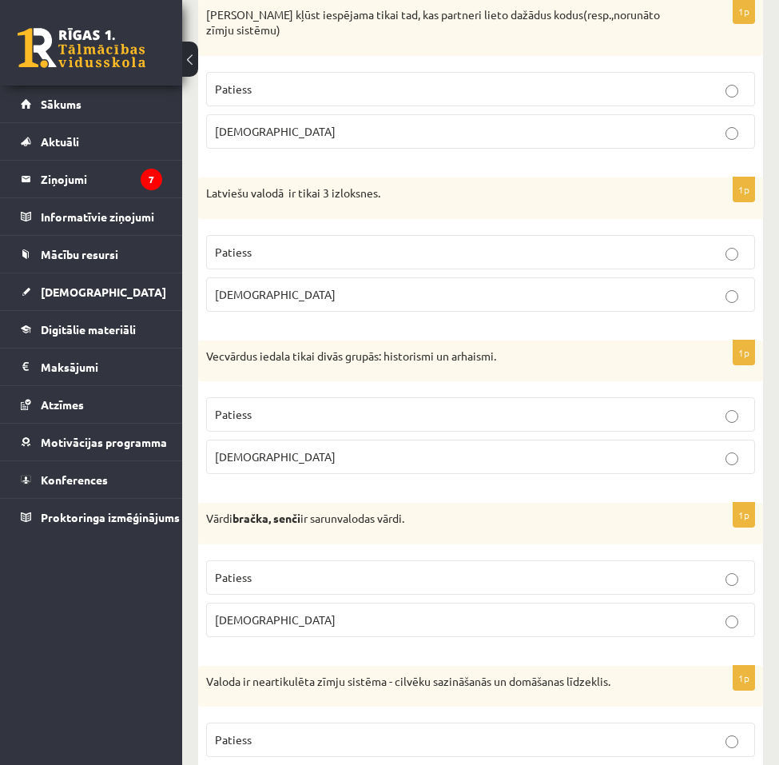
click at [293, 583] on p "Patiess" at bounding box center [481, 577] width 532 height 17
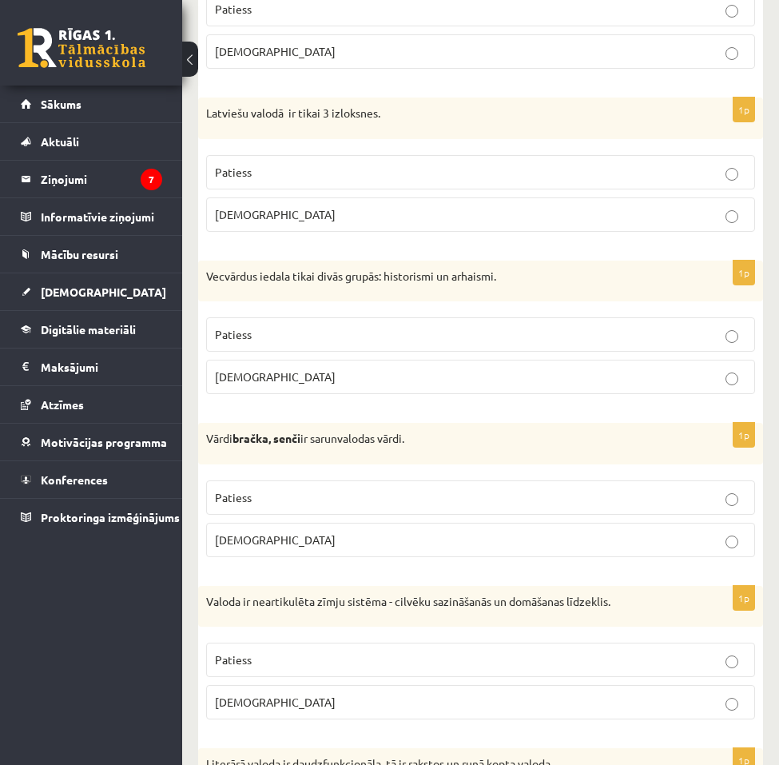
scroll to position [2718, 0]
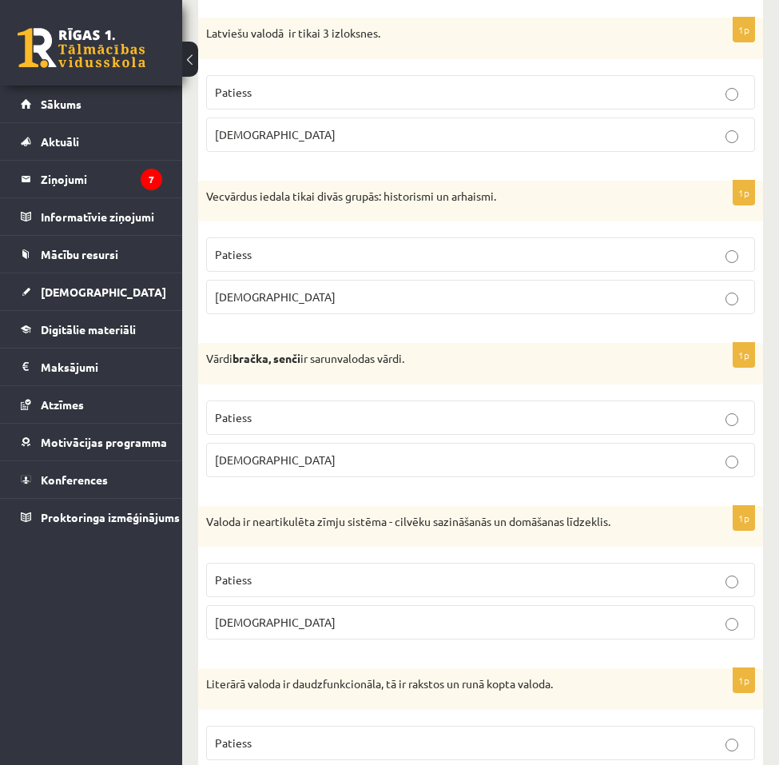
click at [302, 631] on p "[DEMOGRAPHIC_DATA]" at bounding box center [481, 622] width 532 height 17
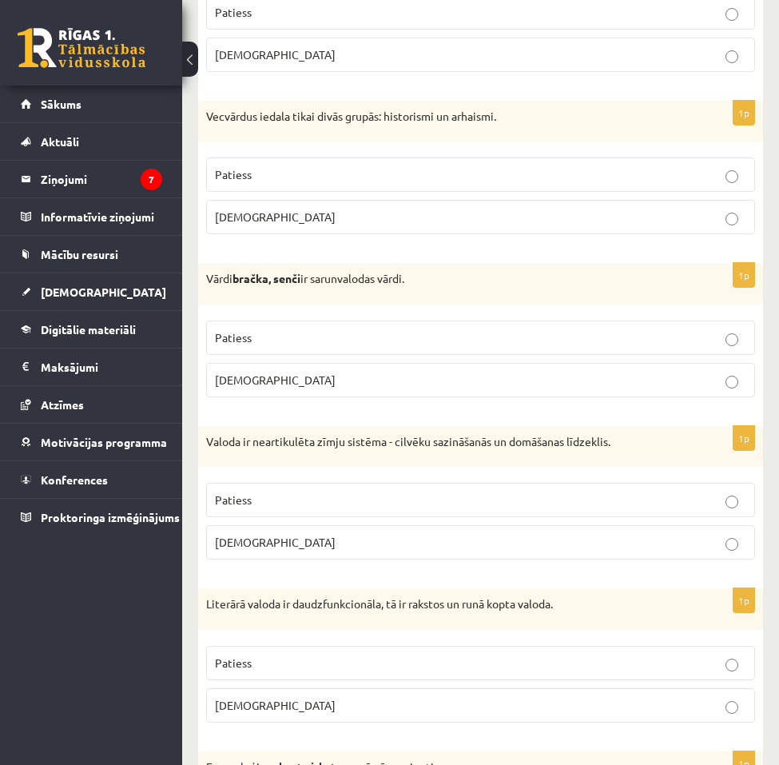
scroll to position [2877, 0]
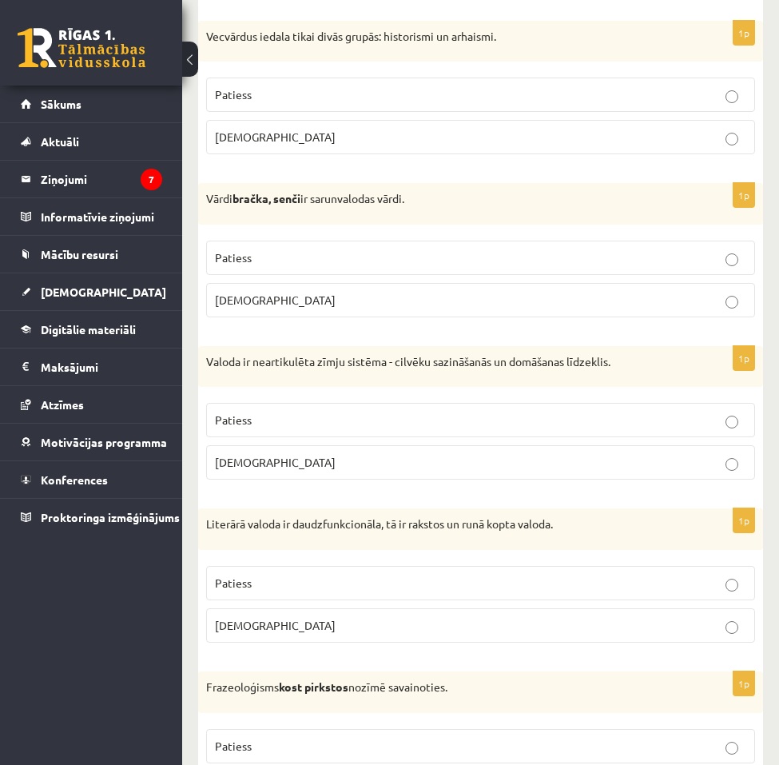
click at [300, 591] on p "Patiess" at bounding box center [481, 583] width 532 height 17
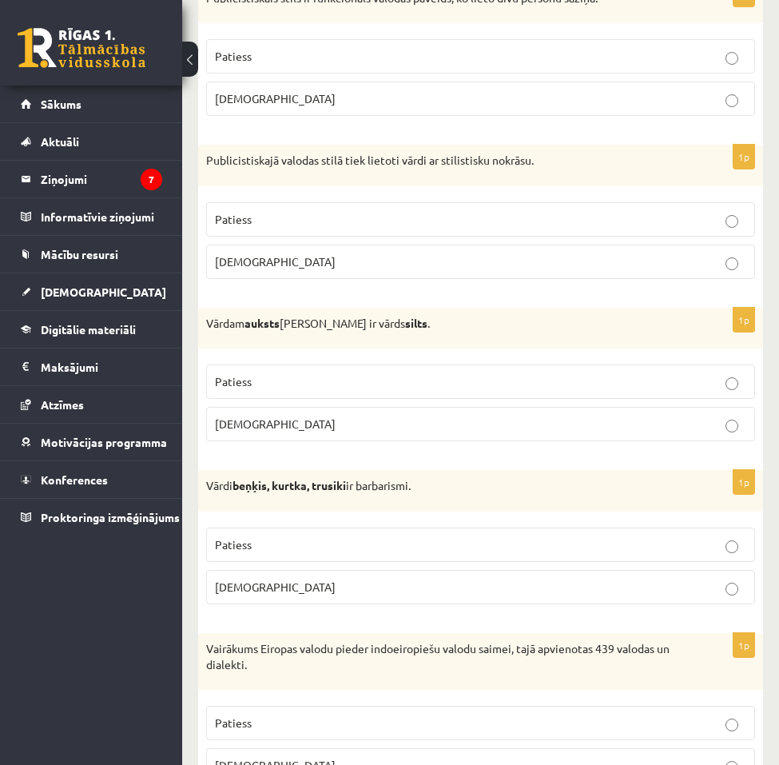
scroll to position [4644, 0]
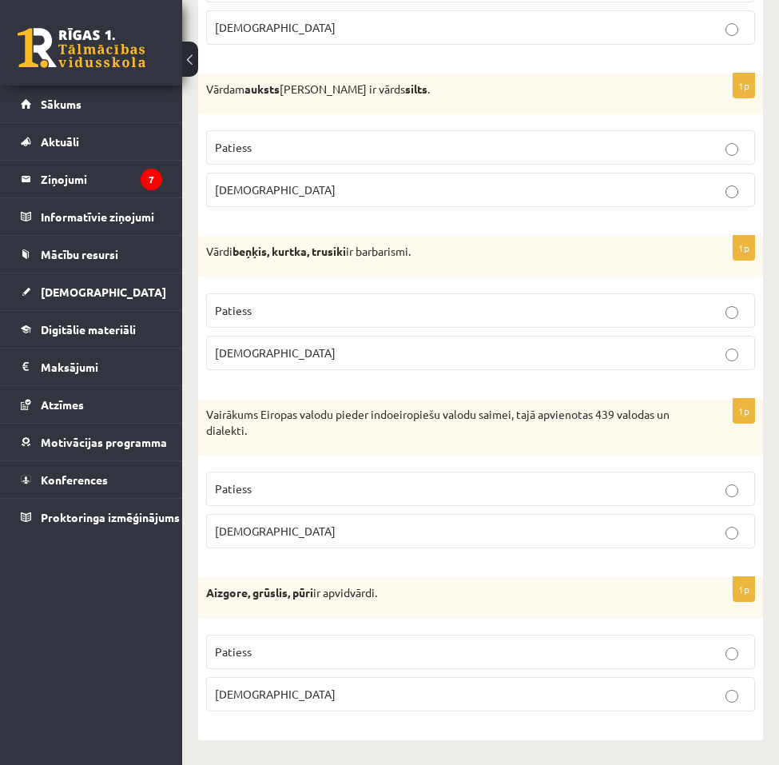
click at [335, 636] on label "Patiess" at bounding box center [480, 652] width 549 height 34
click at [311, 497] on label "Patiess" at bounding box center [480, 489] width 549 height 34
click at [249, 303] on span "Patiess" at bounding box center [233, 310] width 37 height 14
click at [261, 141] on p "Patiess" at bounding box center [481, 147] width 532 height 17
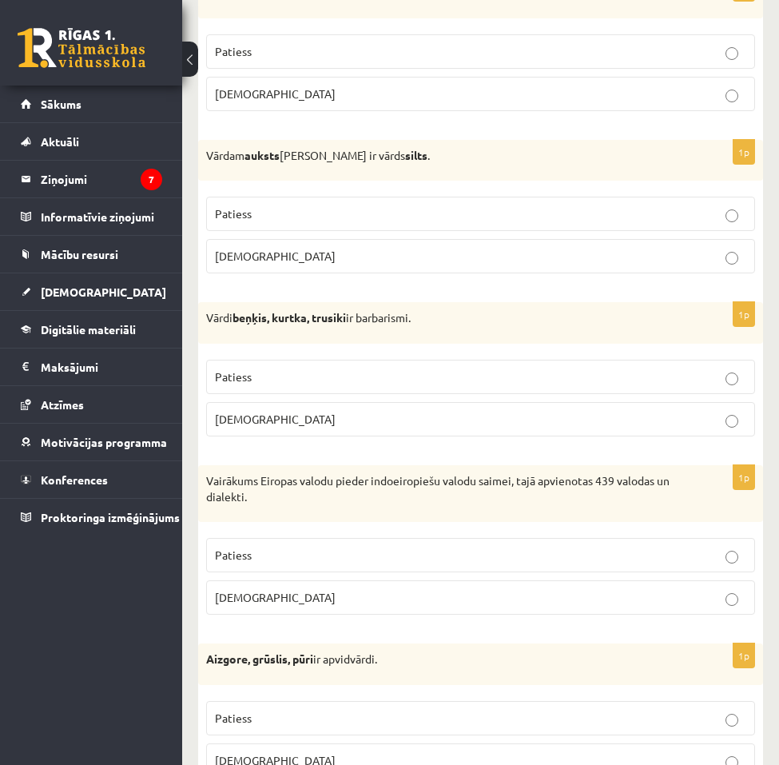
scroll to position [4484, 0]
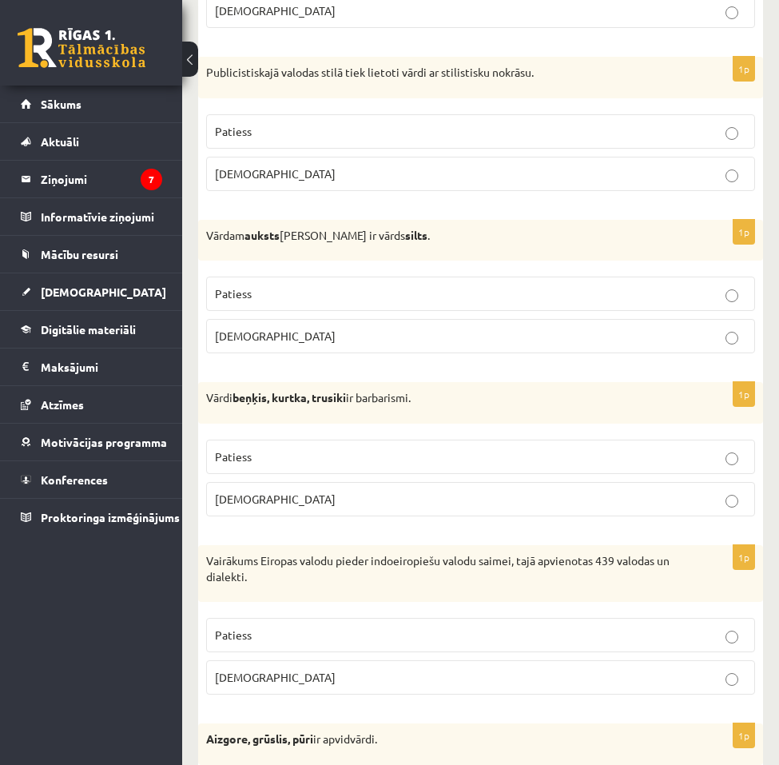
click at [267, 140] on p "Patiess" at bounding box center [481, 131] width 532 height 17
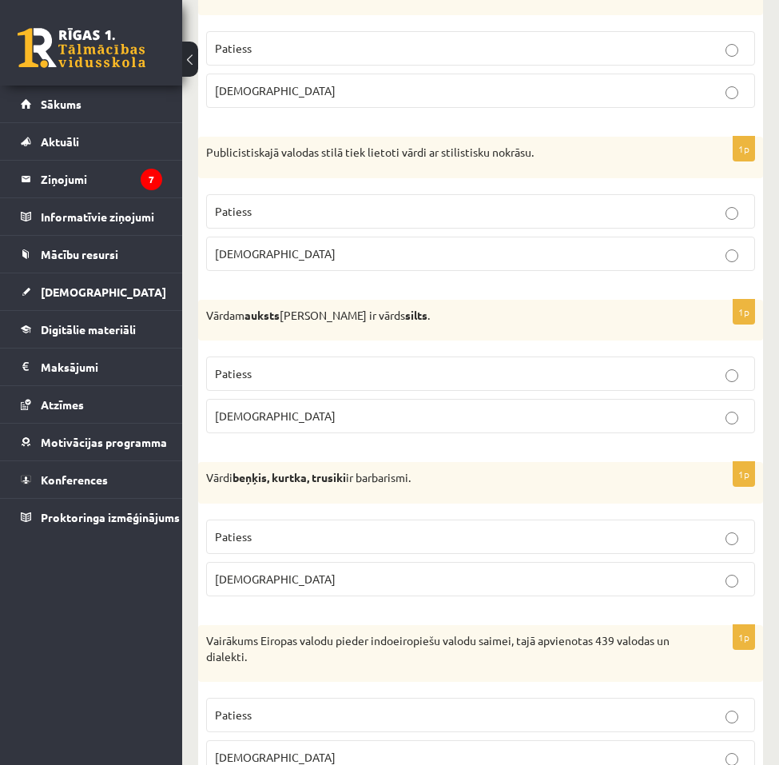
click at [249, 98] on span "[DEMOGRAPHIC_DATA]" at bounding box center [275, 90] width 121 height 14
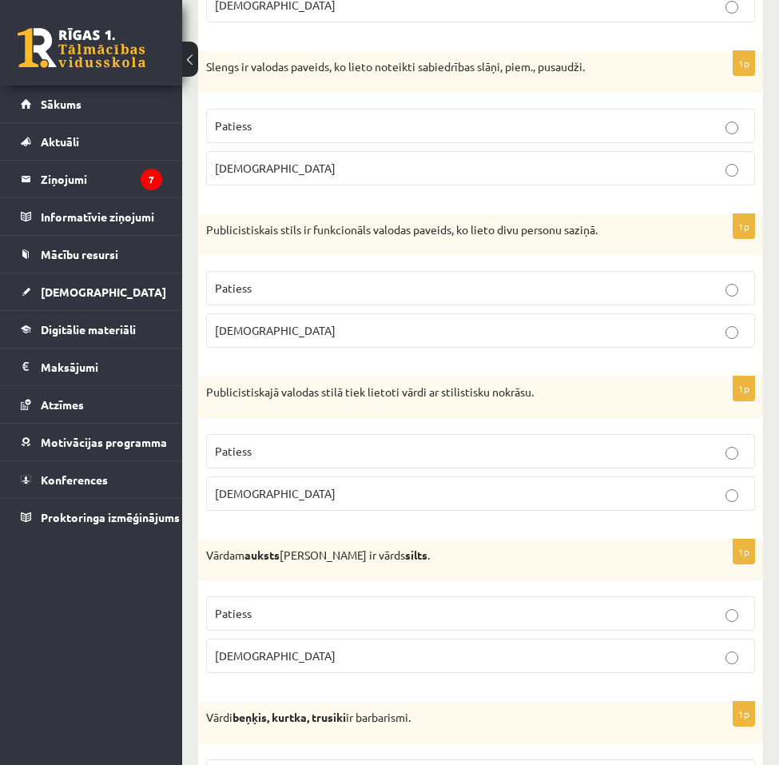
scroll to position [4084, 0]
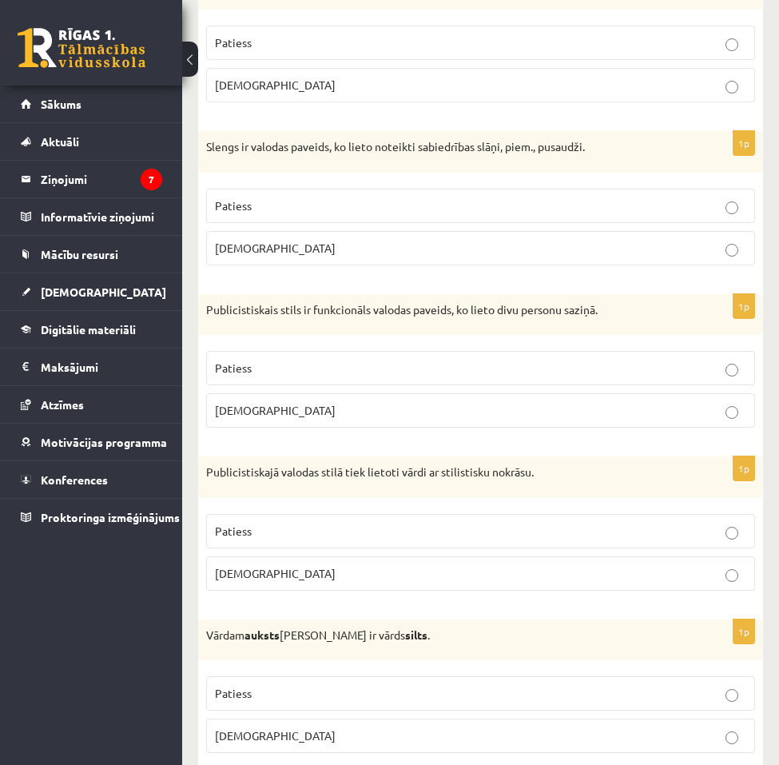
click at [285, 214] on p "Patiess" at bounding box center [481, 205] width 532 height 17
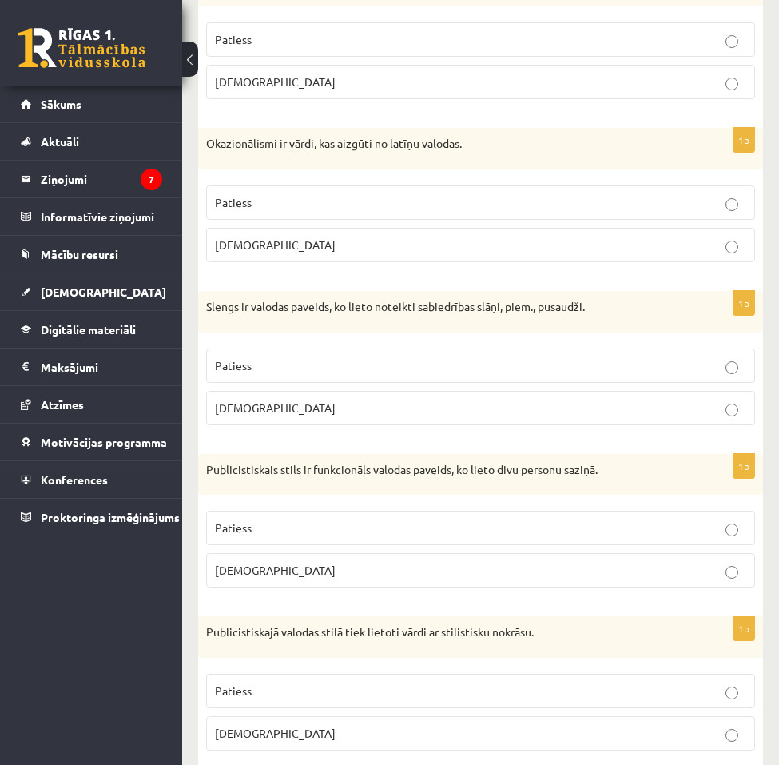
click at [271, 253] on p "[DEMOGRAPHIC_DATA]" at bounding box center [481, 245] width 532 height 17
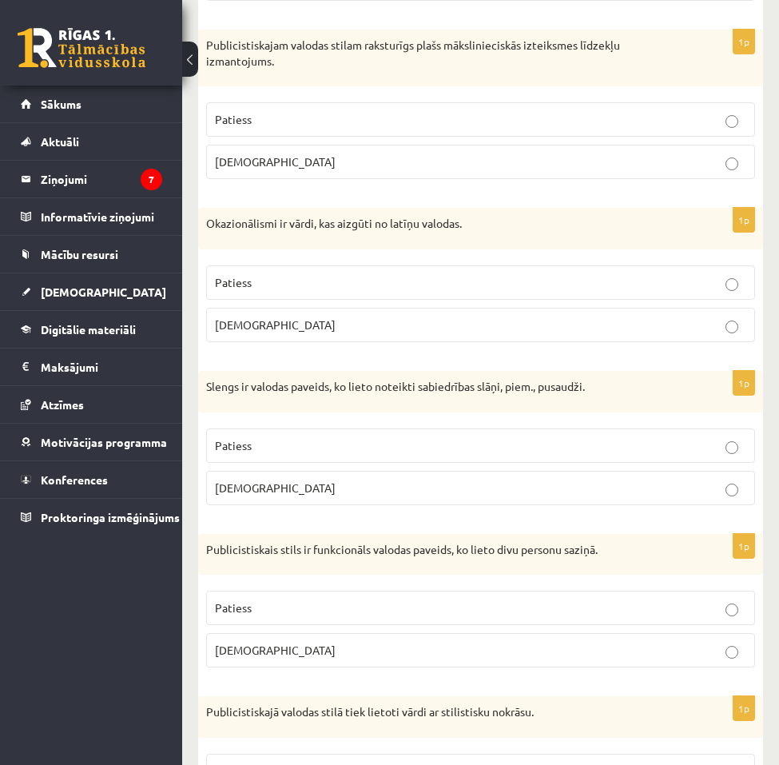
click at [258, 170] on p "[DEMOGRAPHIC_DATA]" at bounding box center [481, 161] width 532 height 17
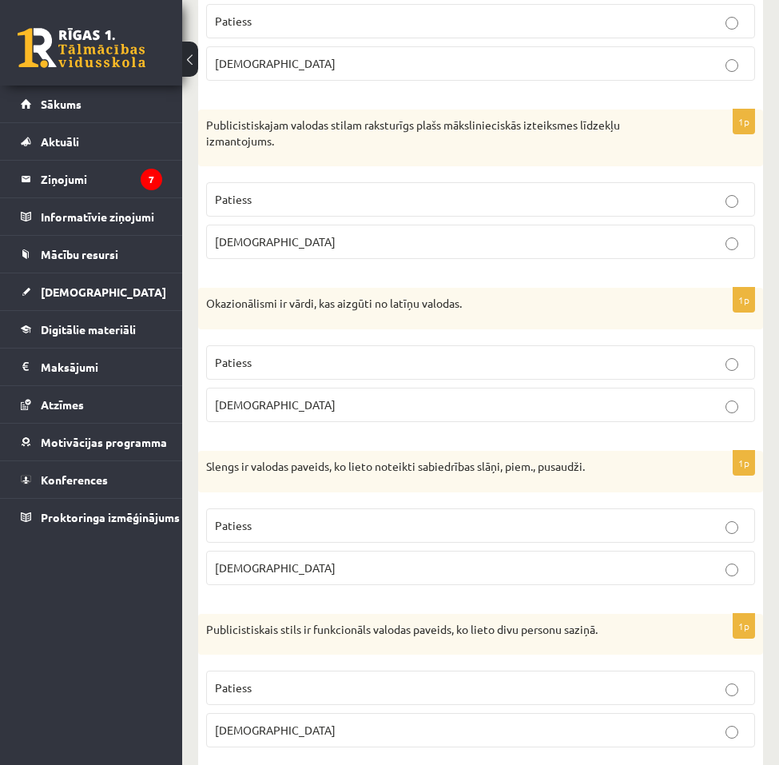
scroll to position [3685, 0]
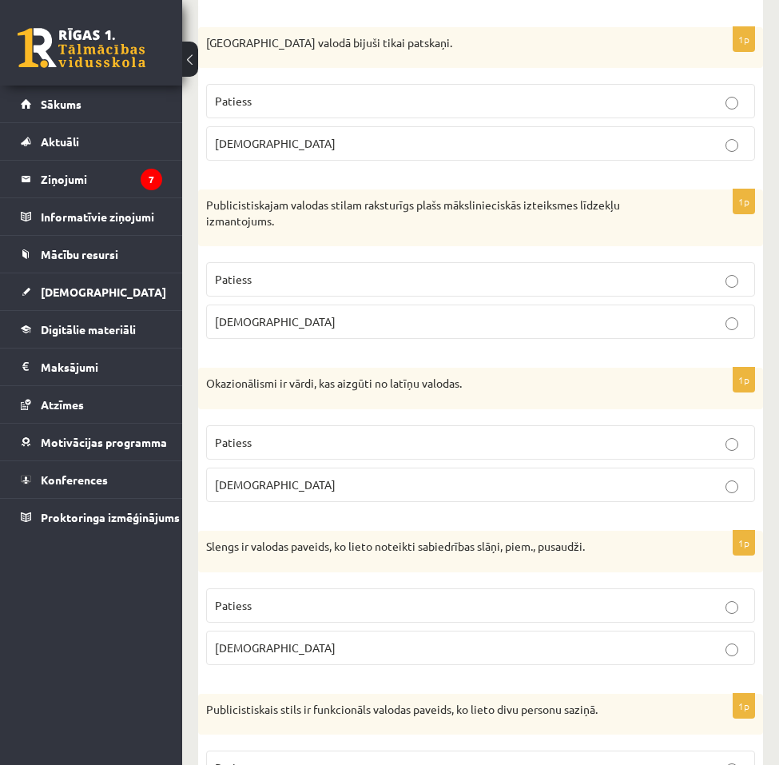
click at [266, 152] on p "[DEMOGRAPHIC_DATA]" at bounding box center [481, 143] width 532 height 17
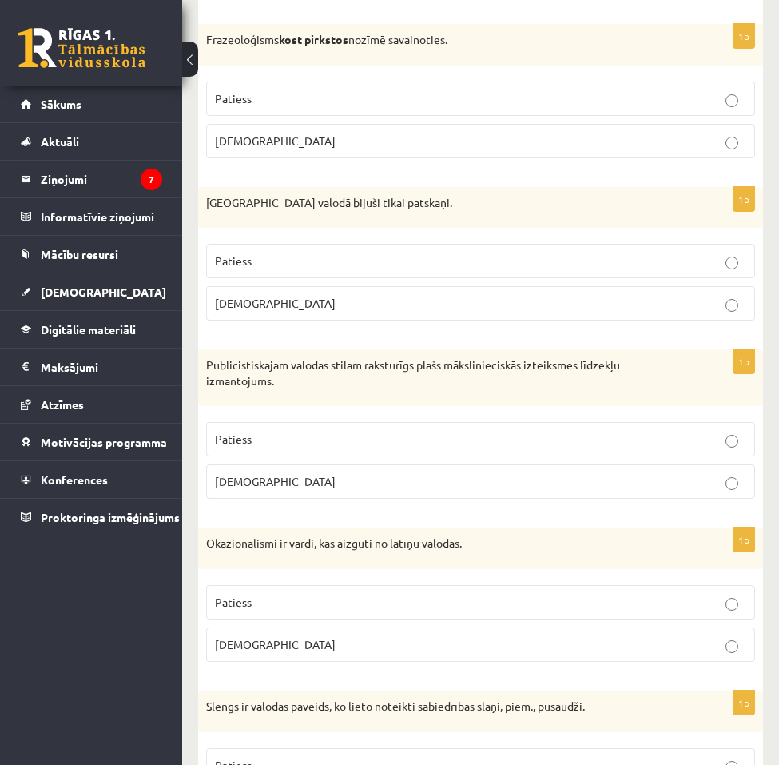
click at [270, 149] on p "[DEMOGRAPHIC_DATA]" at bounding box center [481, 141] width 532 height 17
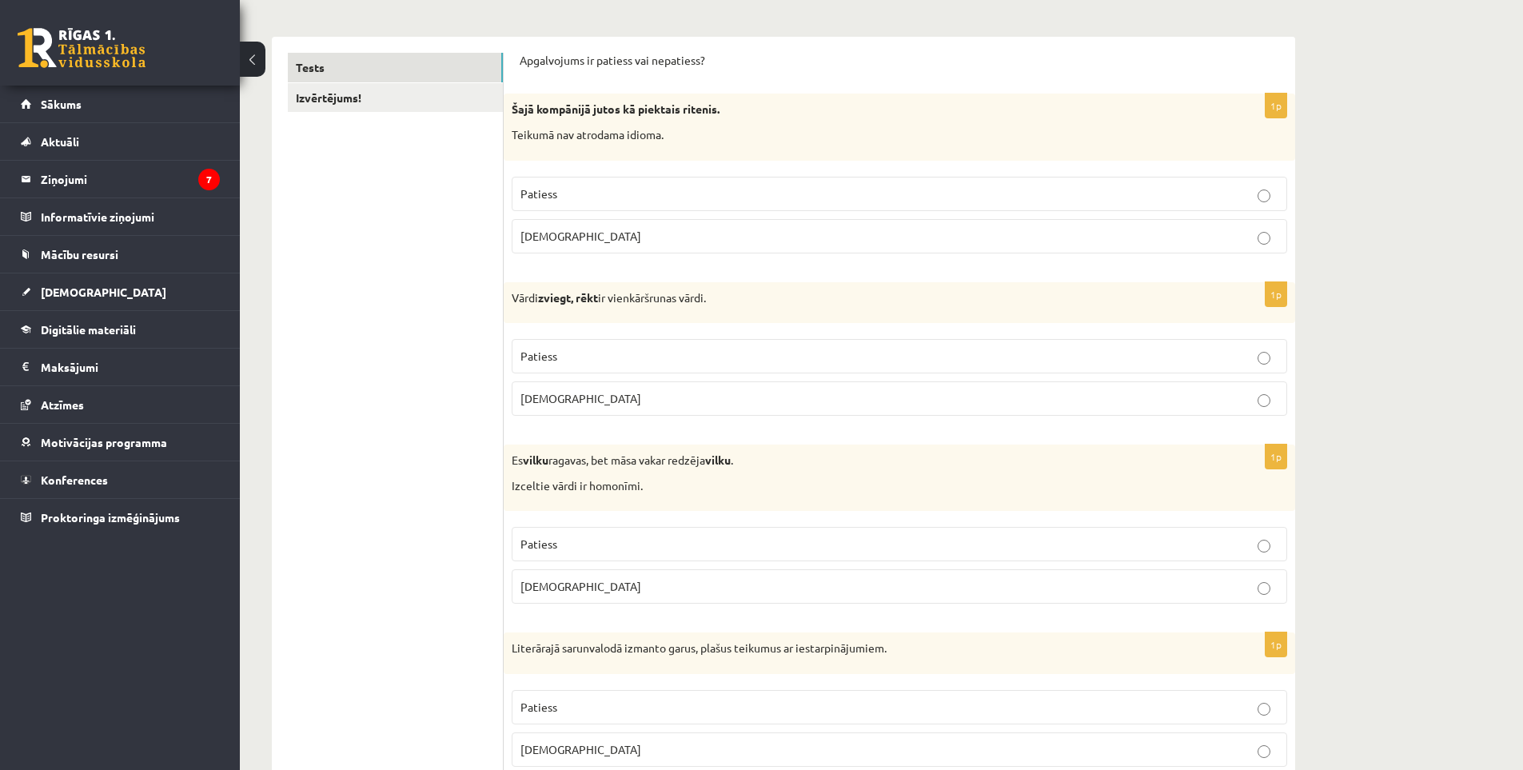
scroll to position [0, 0]
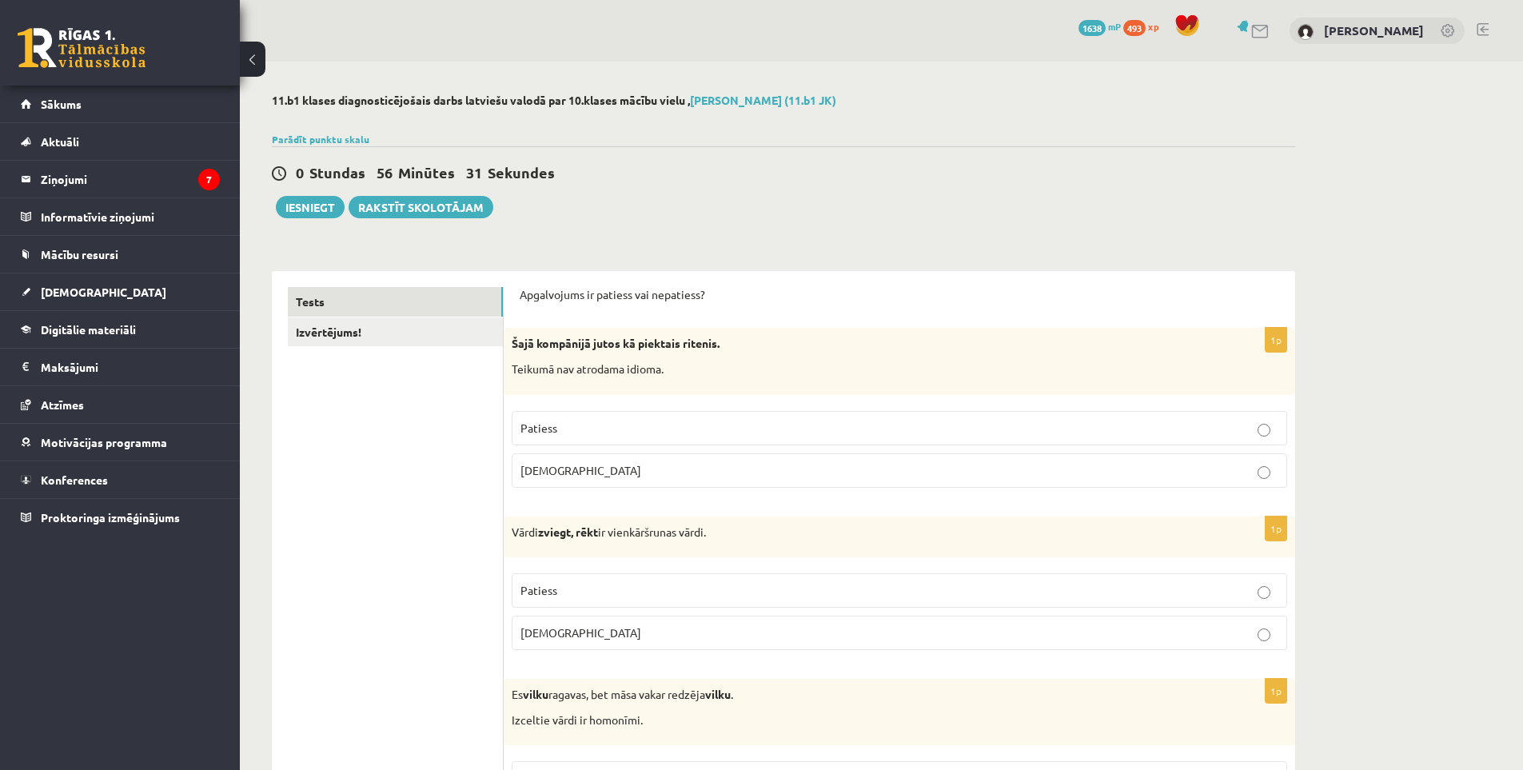
drag, startPoint x: 393, startPoint y: 574, endPoint x: 321, endPoint y: 240, distance: 341.9
click at [372, 337] on link "Izvērtējums!" at bounding box center [395, 332] width 215 height 30
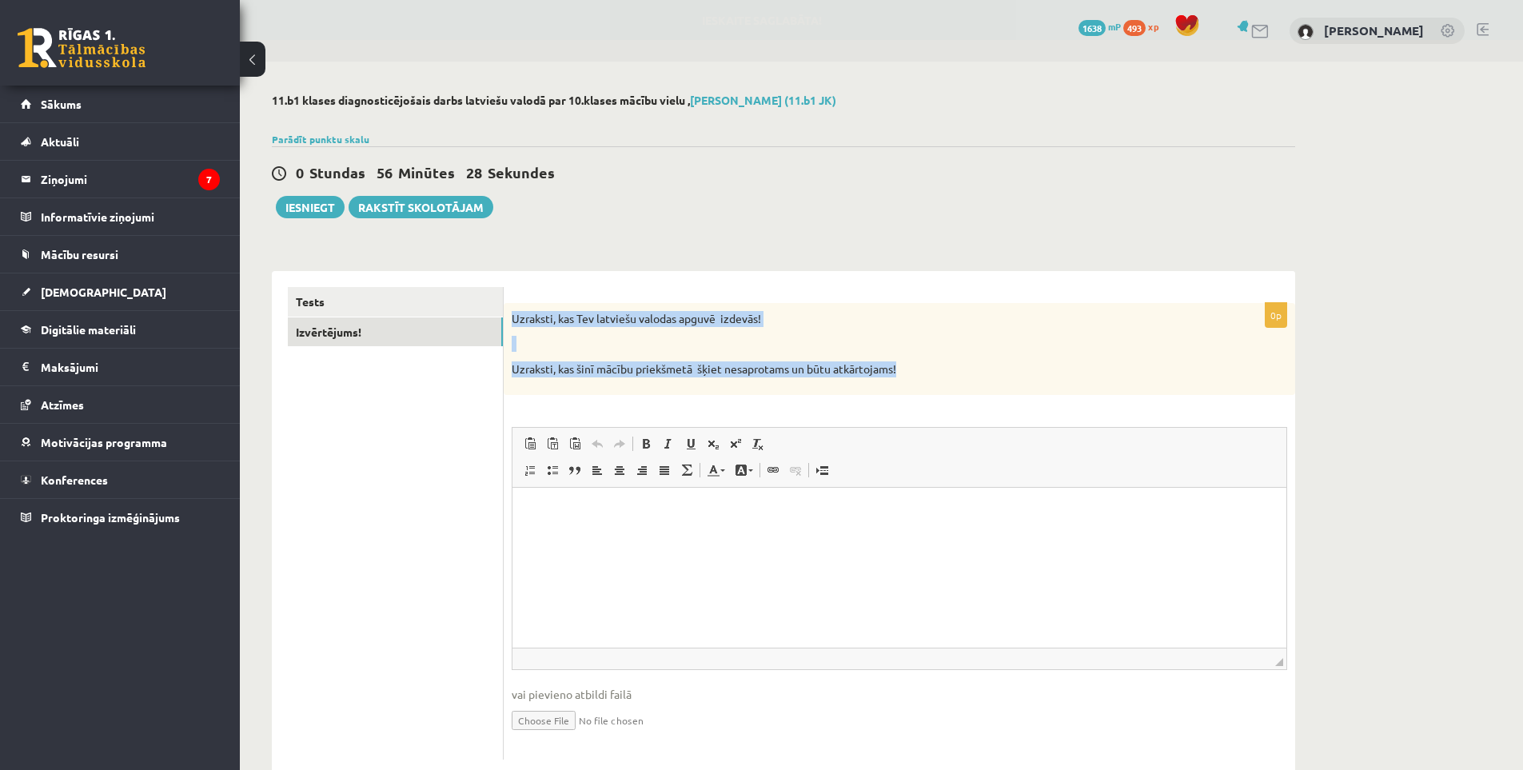
drag, startPoint x: 515, startPoint y: 312, endPoint x: 905, endPoint y: 374, distance: 395.0
click at [905, 374] on div "Uzraksti, kas Tev latviešu valodas apguvē izdevās! Uzraksti, kas [DEMOGRAPHIC_D…" at bounding box center [899, 349] width 791 height 92
copy div "Uzraksti, kas Tev latviešu valodas apguvē izdevās! Uzraksti, kas [DEMOGRAPHIC_D…"
click at [572, 532] on html at bounding box center [899, 511] width 774 height 49
paste body "Визуальный текстовый редактор, wiswyg-editor-user-answer-47433961349680"
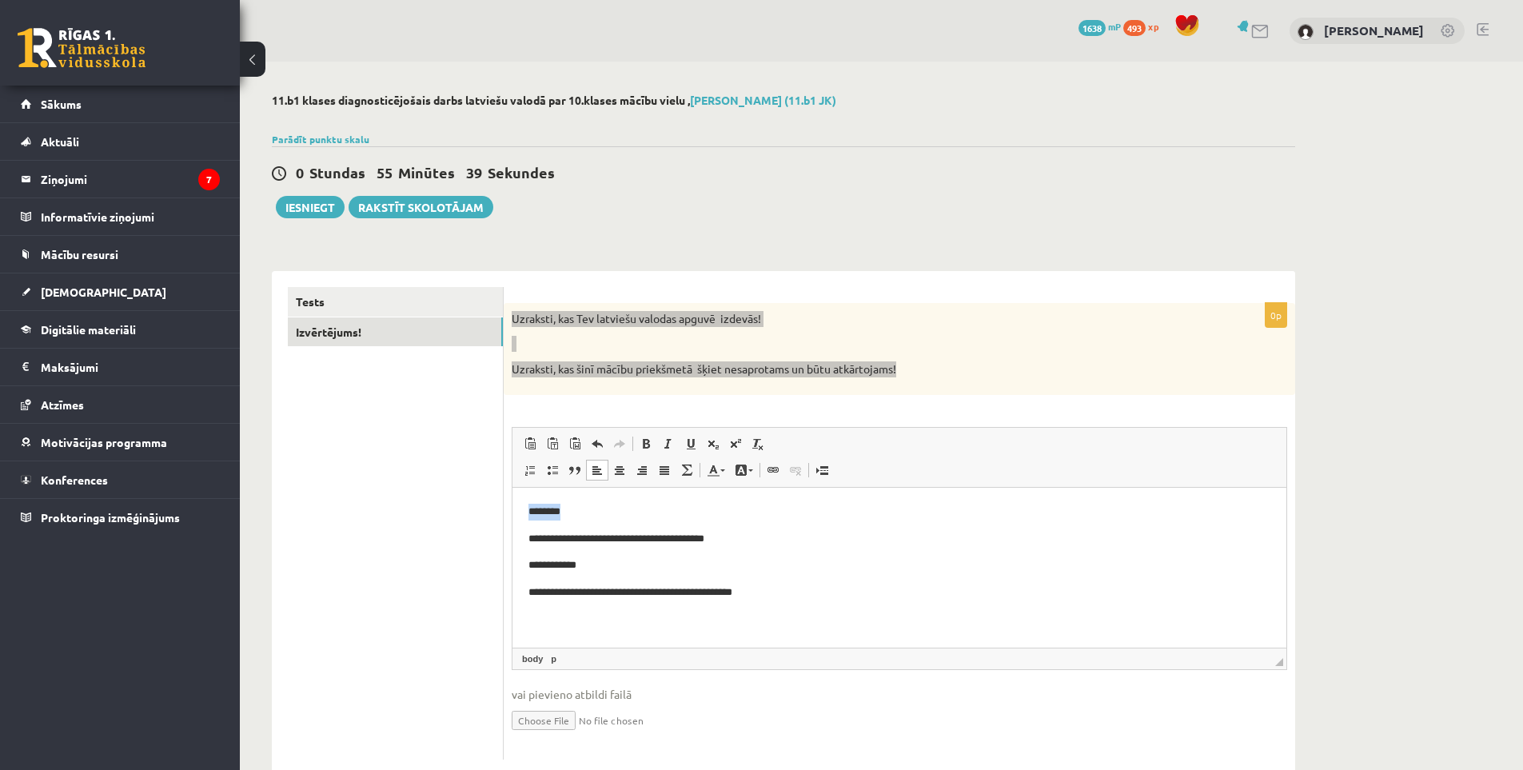
drag, startPoint x: 594, startPoint y: 509, endPoint x: 468, endPoint y: 492, distance: 126.6
click at [512, 492] on html "**********" at bounding box center [899, 551] width 774 height 129
click at [526, 528] on html "**********" at bounding box center [899, 551] width 774 height 129
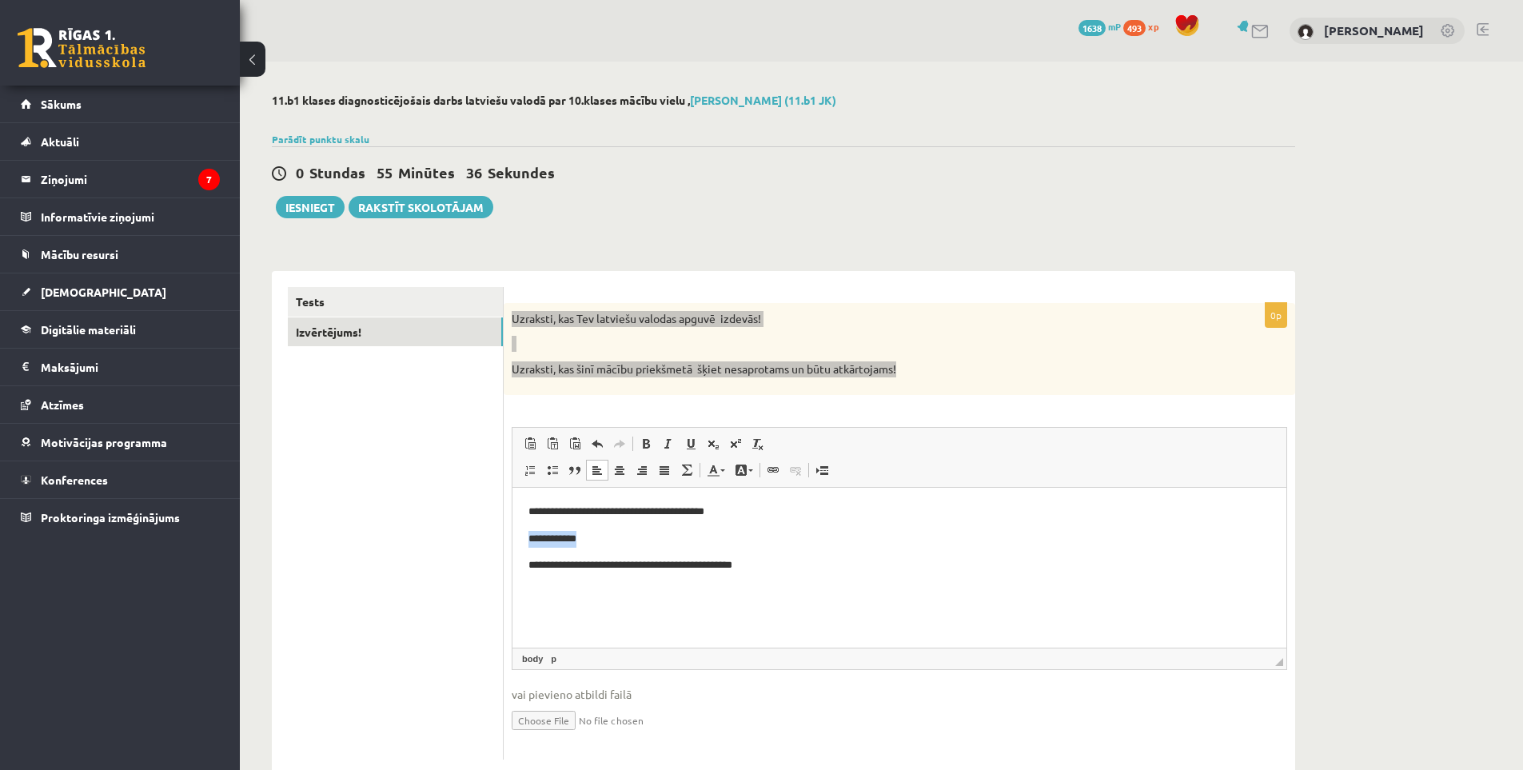
drag, startPoint x: 607, startPoint y: 533, endPoint x: 524, endPoint y: 533, distance: 83.9
click at [524, 533] on html "**********" at bounding box center [899, 538] width 774 height 102
click at [531, 543] on p "**********" at bounding box center [899, 538] width 742 height 17
drag, startPoint x: 763, startPoint y: 507, endPoint x: 1364, endPoint y: 964, distance: 755.2
click at [763, 507] on p "**********" at bounding box center [899, 511] width 742 height 17
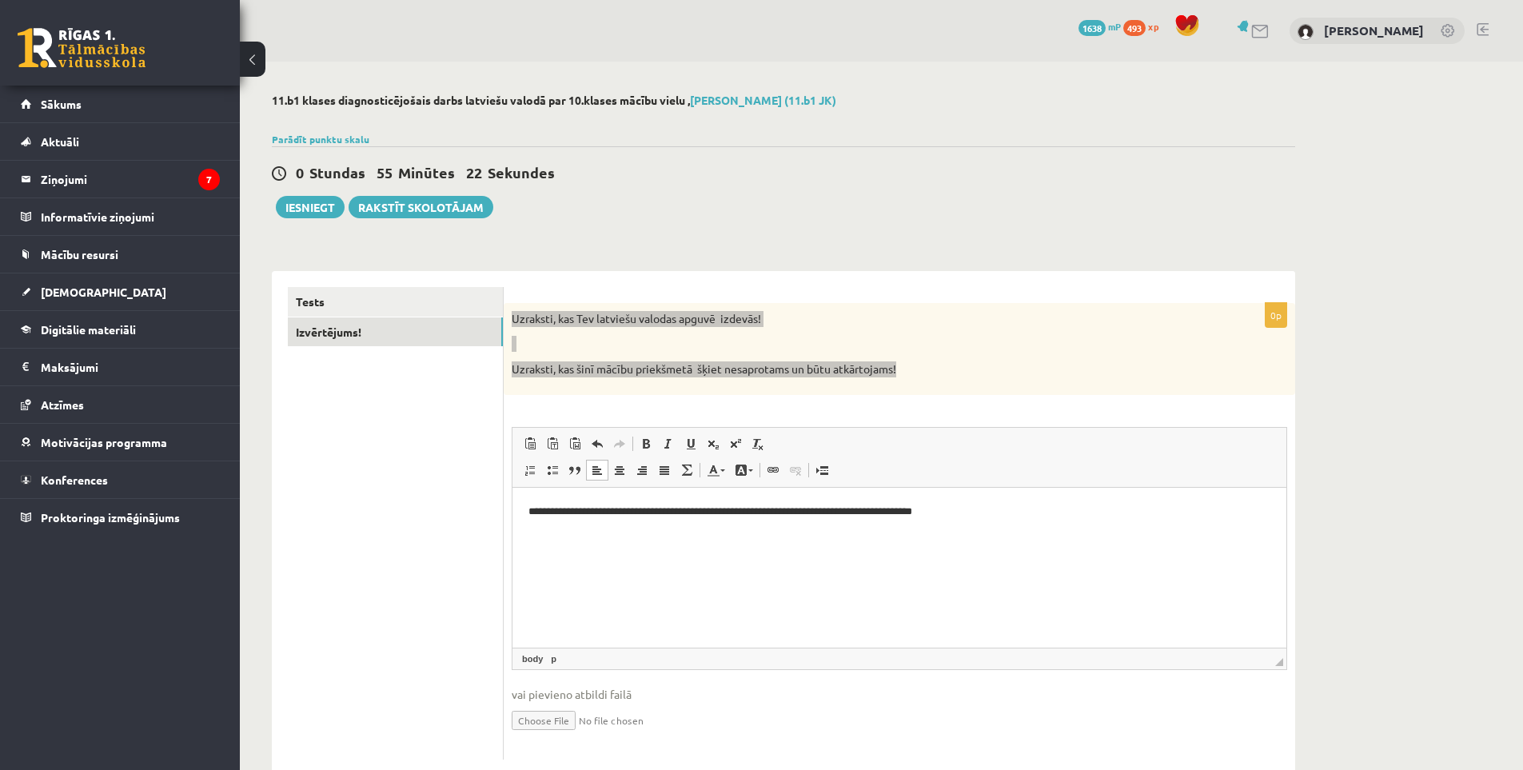
click at [805, 511] on p "**********" at bounding box center [899, 511] width 742 height 17
click at [811, 509] on p "**********" at bounding box center [899, 511] width 742 height 17
click at [953, 512] on p "**********" at bounding box center [899, 511] width 742 height 17
click at [721, 510] on p "**********" at bounding box center [899, 511] width 742 height 17
click at [438, 560] on ul "Tests Izvērtējums!" at bounding box center [396, 523] width 216 height 472
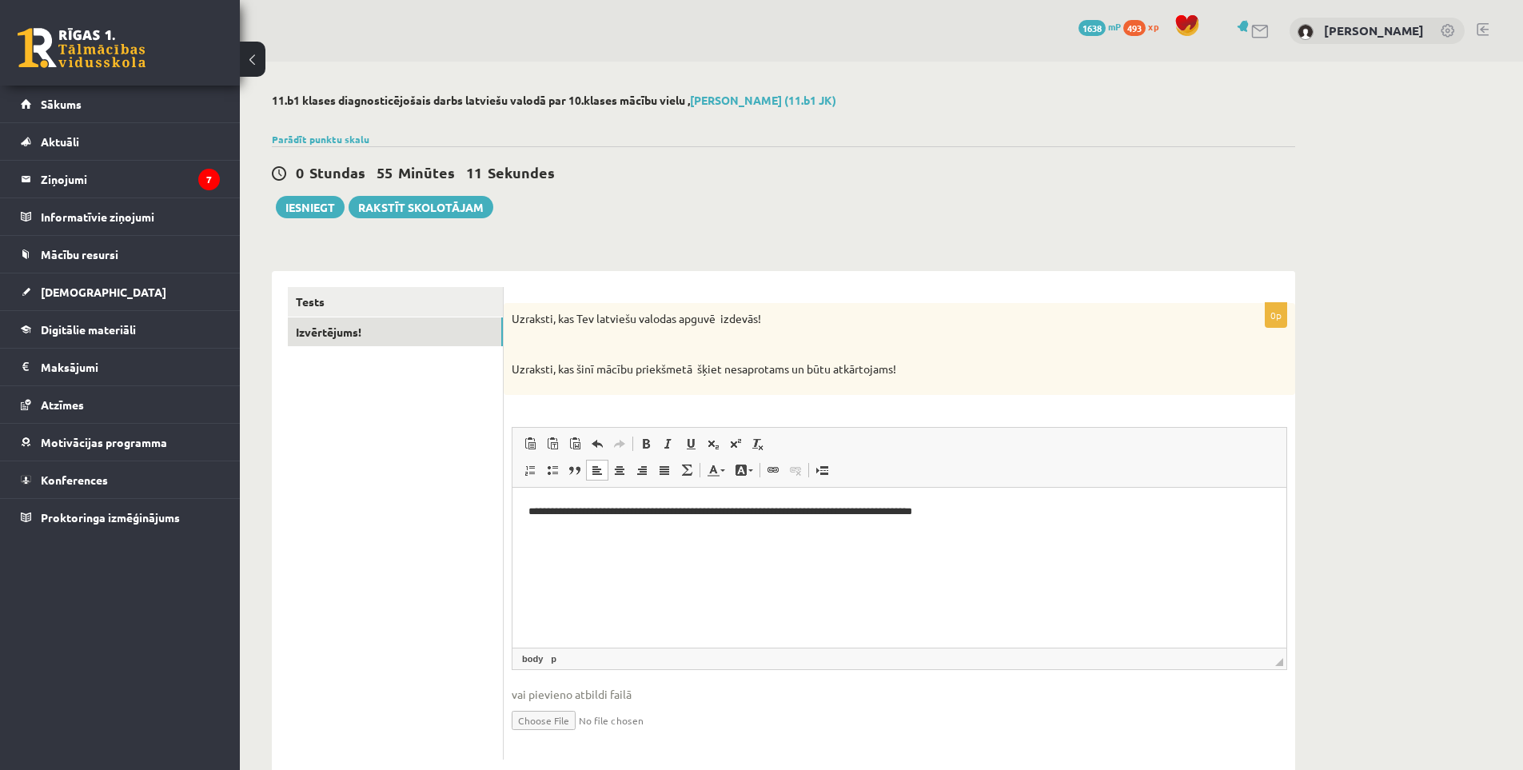
scroll to position [40, 0]
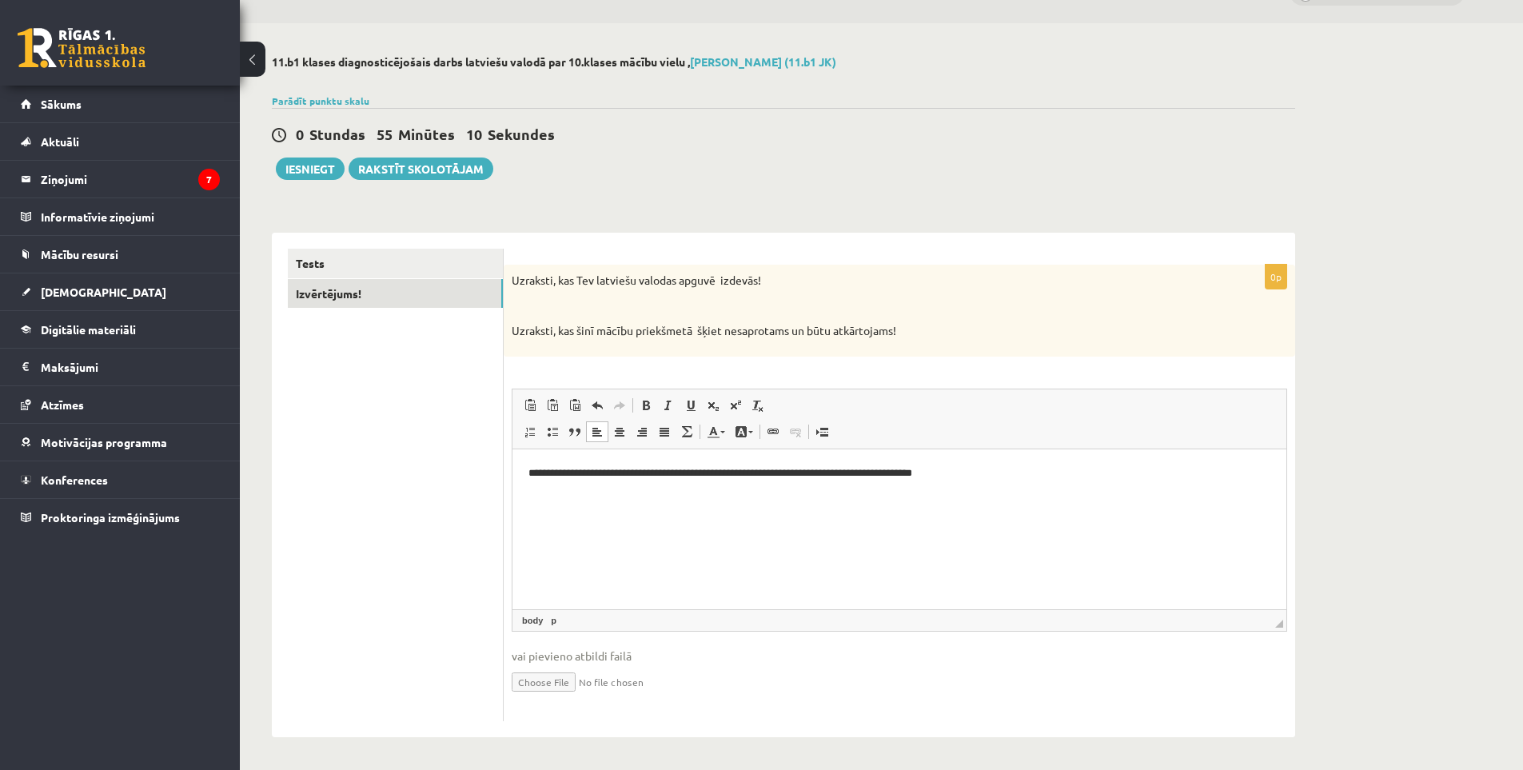
click at [388, 439] on ul "Tests Izvērtējums!" at bounding box center [396, 485] width 216 height 472
click at [337, 272] on link "Tests" at bounding box center [395, 264] width 215 height 30
